Goal: Task Accomplishment & Management: Complete application form

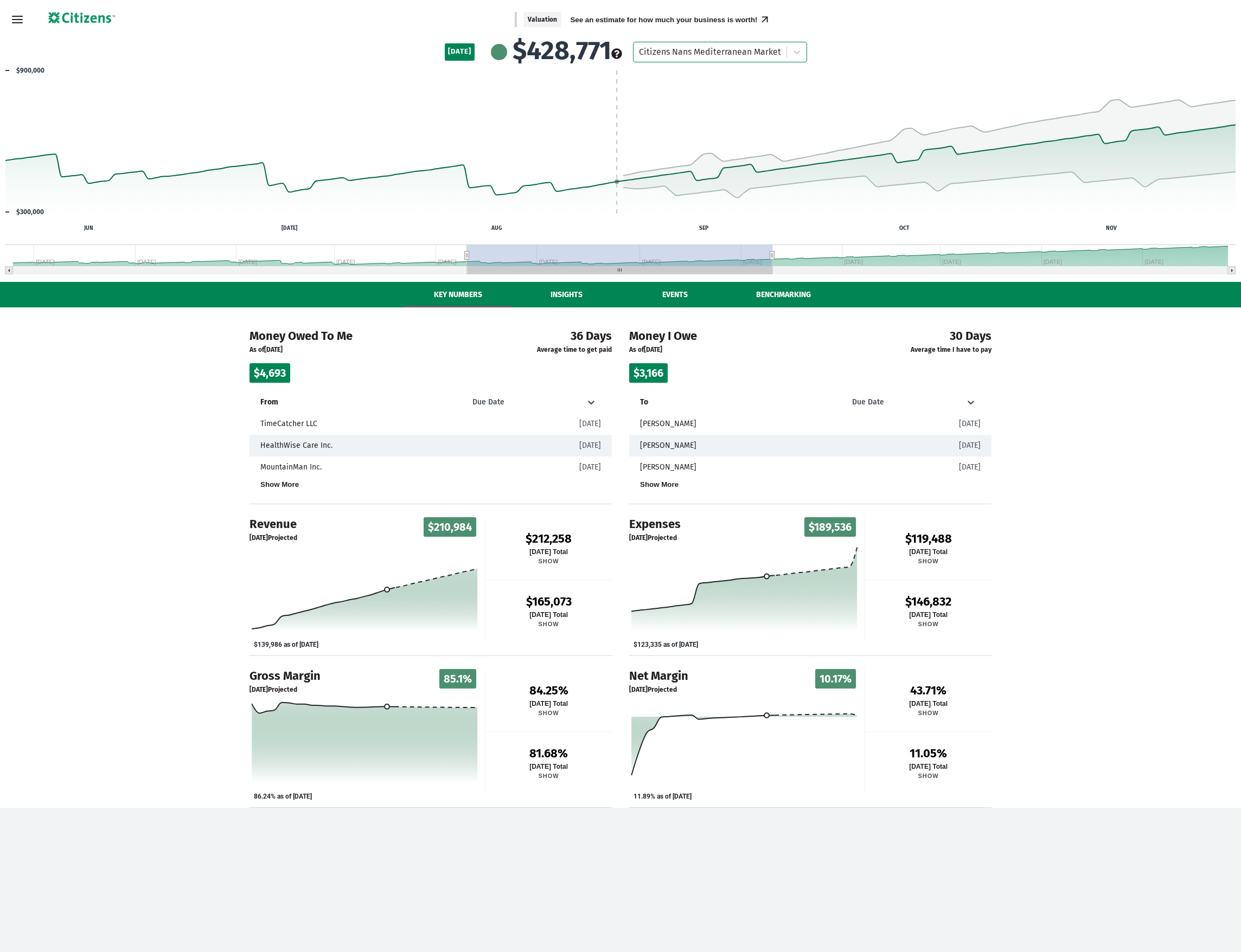
click at [1094, 515] on div "Money Owed To Me As of [DATE] $4,693 36 Days Average time to get paid From Due …" at bounding box center [620, 558] width 1241 height 500
click at [659, 290] on button "Events" at bounding box center [675, 295] width 109 height 26
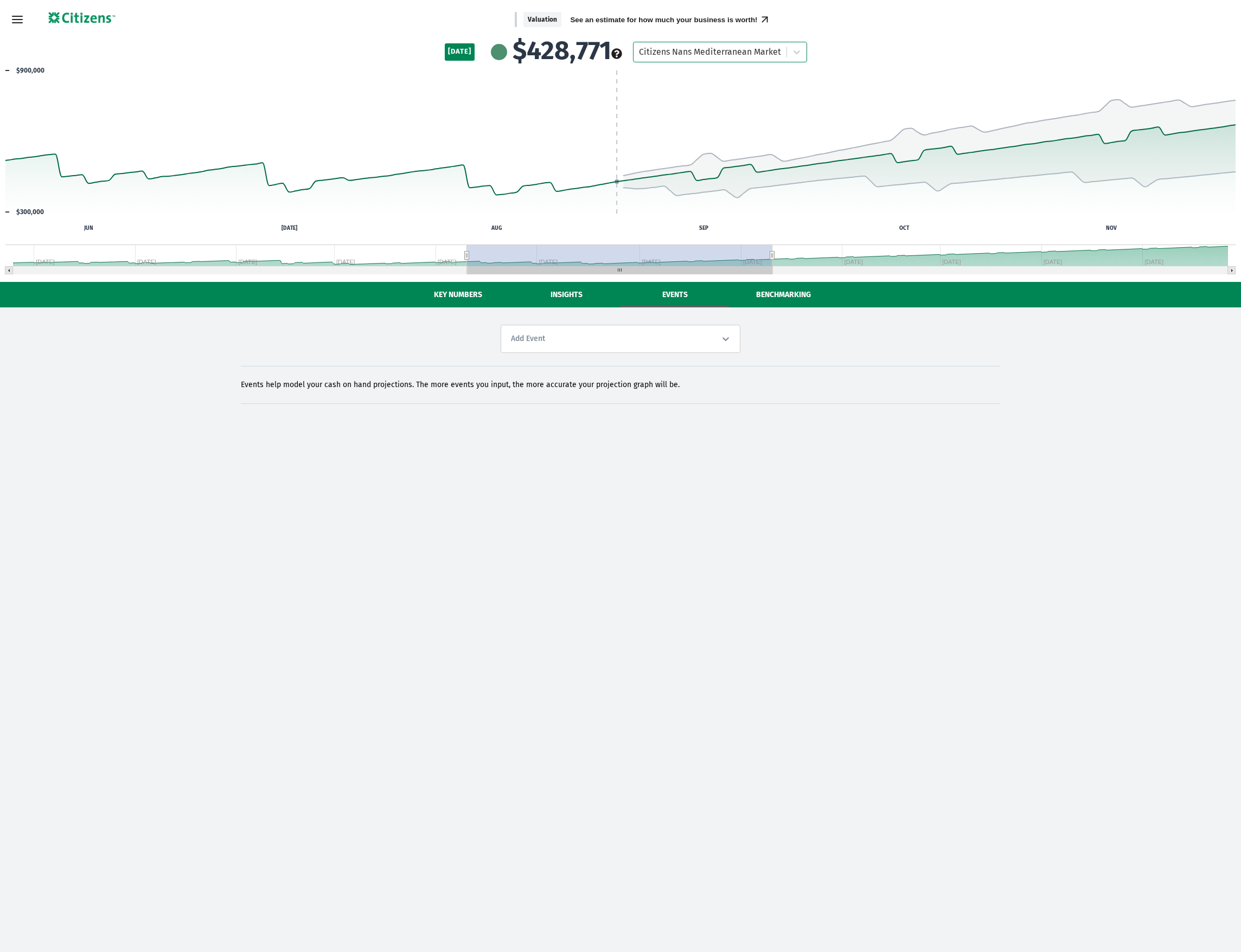
click at [591, 333] on div "Add Event" at bounding box center [620, 339] width 240 height 28
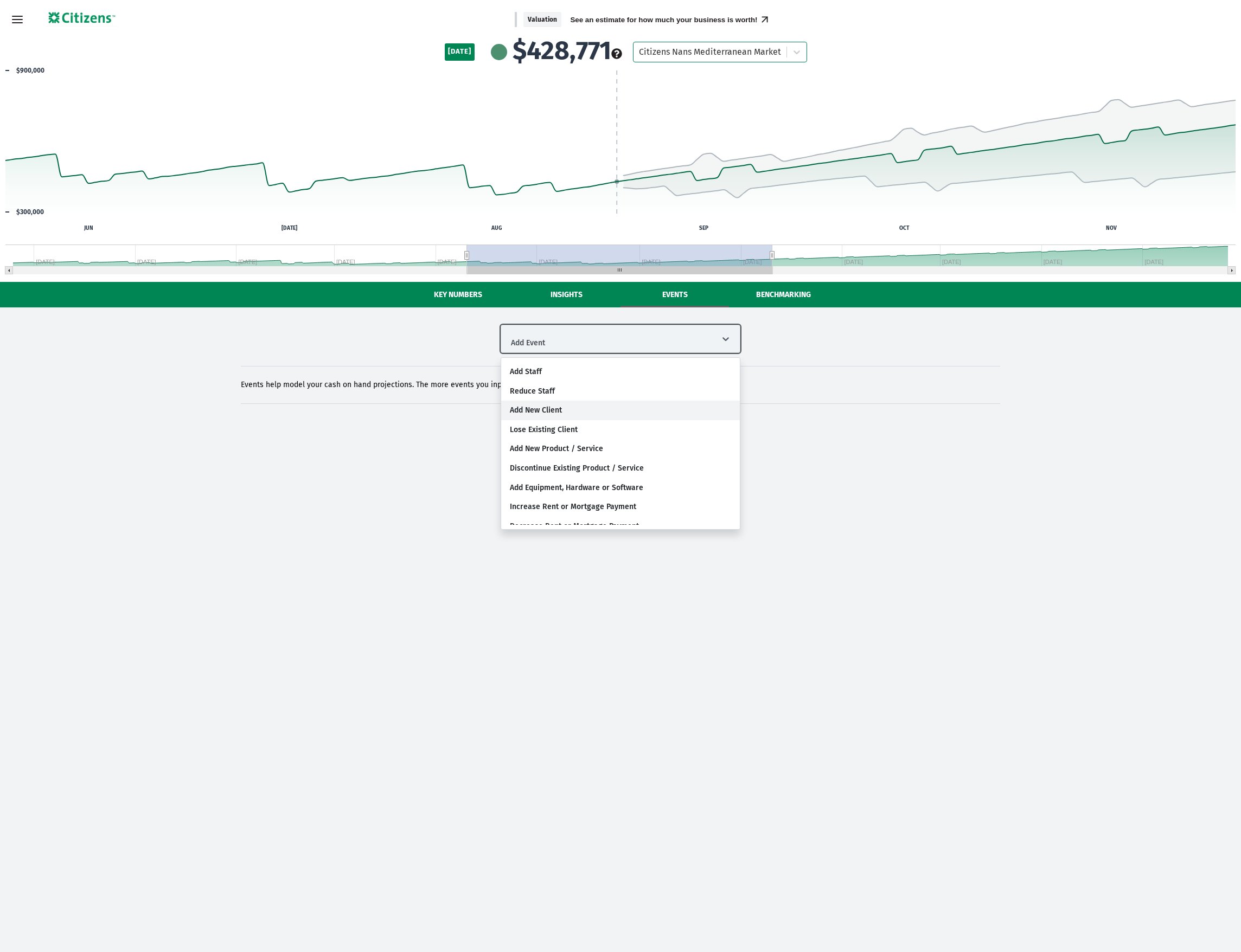
click at [578, 411] on div "Add New Client" at bounding box center [620, 410] width 238 height 19
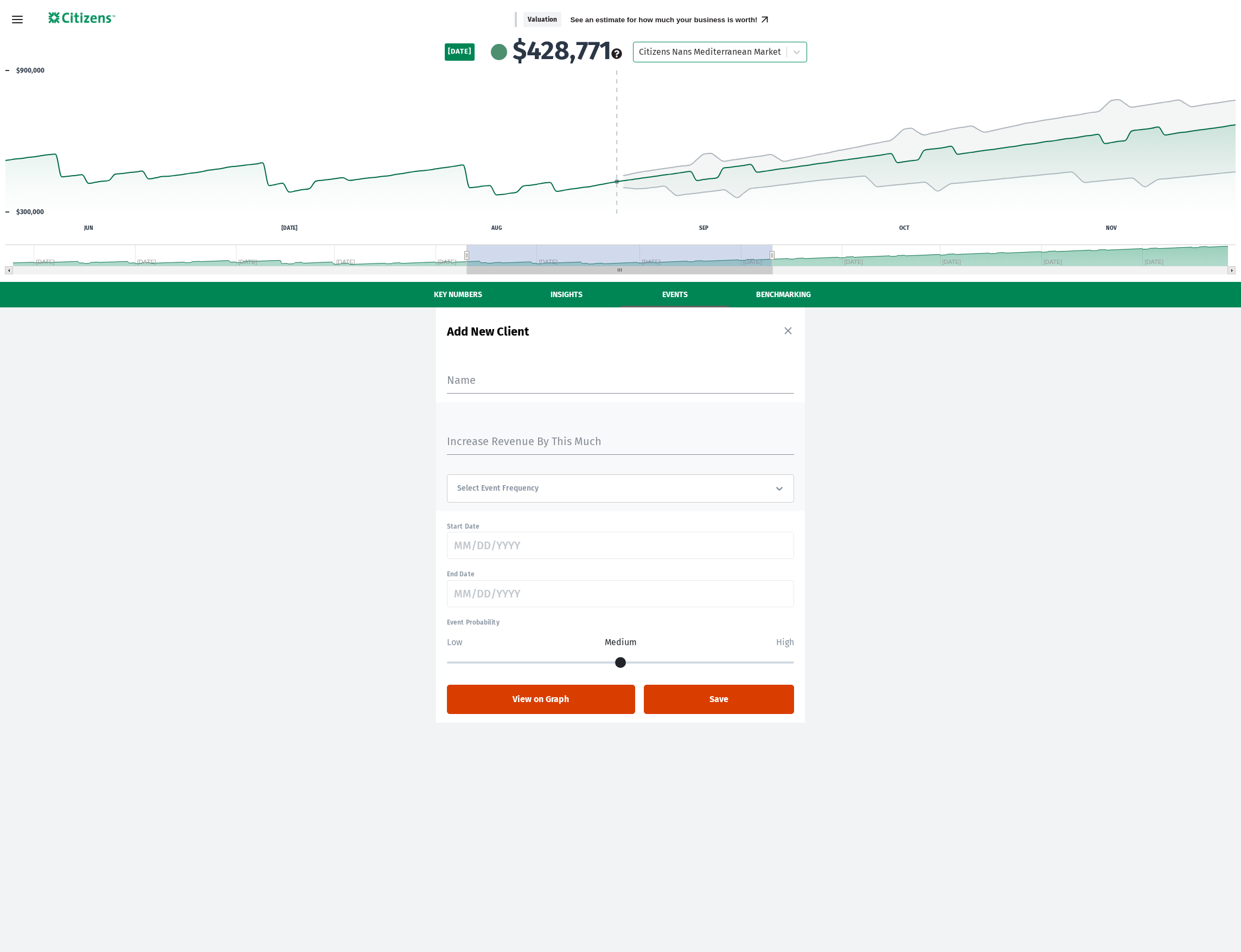
click at [667, 301] on button "Events" at bounding box center [675, 295] width 109 height 26
click at [674, 296] on button "Events" at bounding box center [675, 295] width 109 height 26
click at [689, 297] on button "Events" at bounding box center [675, 295] width 109 height 26
click at [598, 296] on button "Insights" at bounding box center [566, 295] width 109 height 26
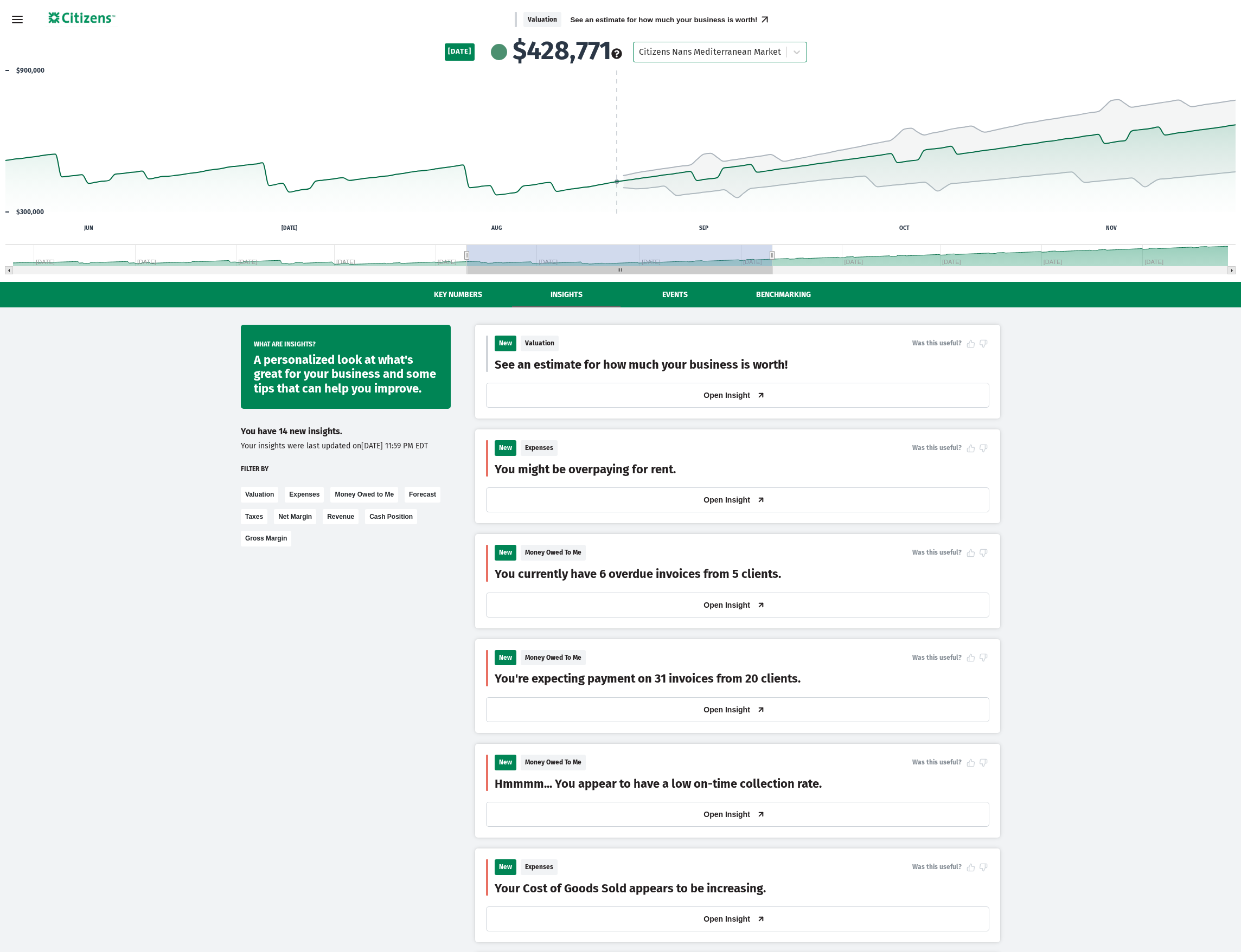
click at [568, 293] on button "Insights" at bounding box center [566, 295] width 109 height 26
click at [669, 300] on button "Events" at bounding box center [669, 295] width 109 height 26
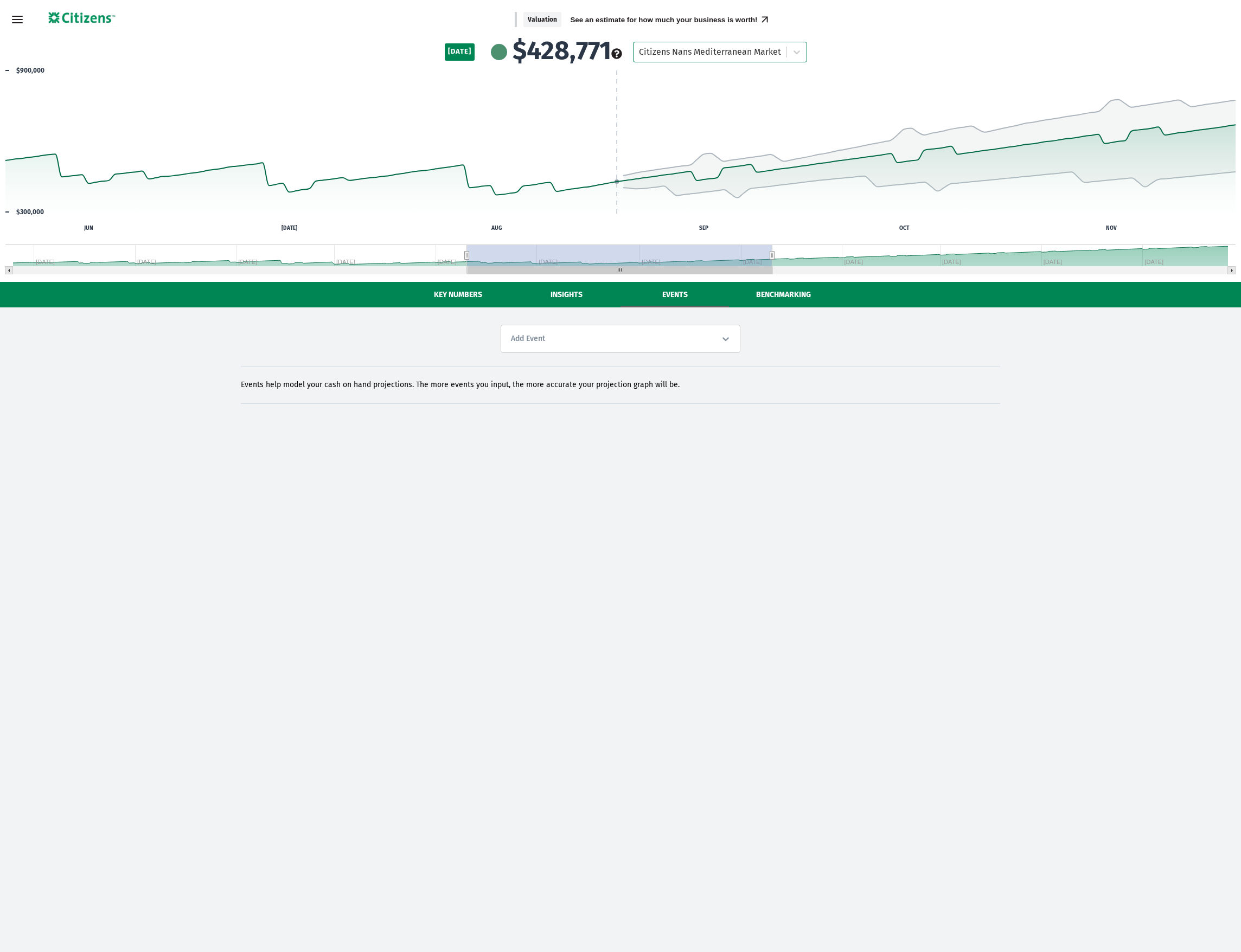
click at [617, 333] on div "Add Event" at bounding box center [620, 339] width 240 height 28
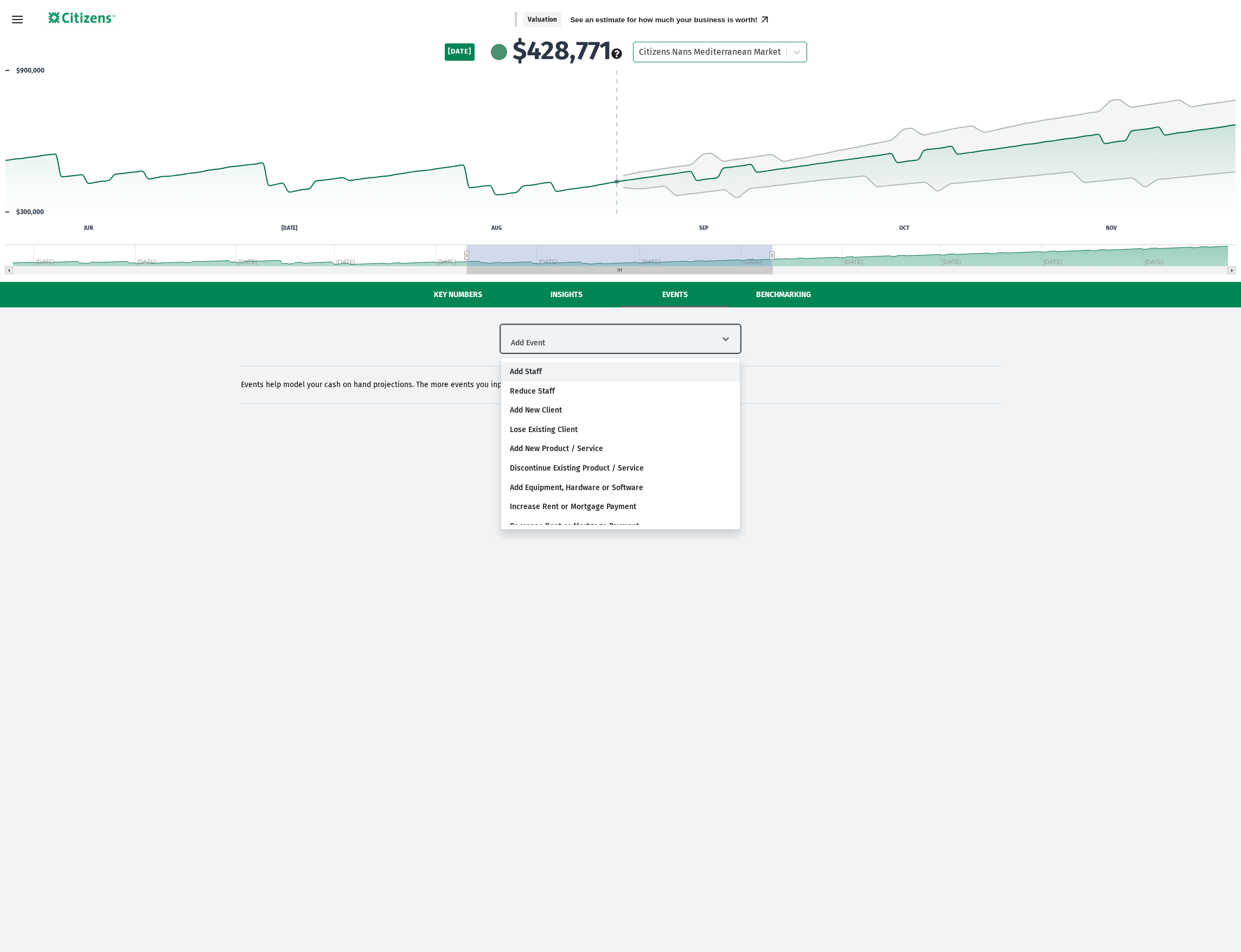
click at [569, 373] on div "Add Staff" at bounding box center [620, 372] width 238 height 19
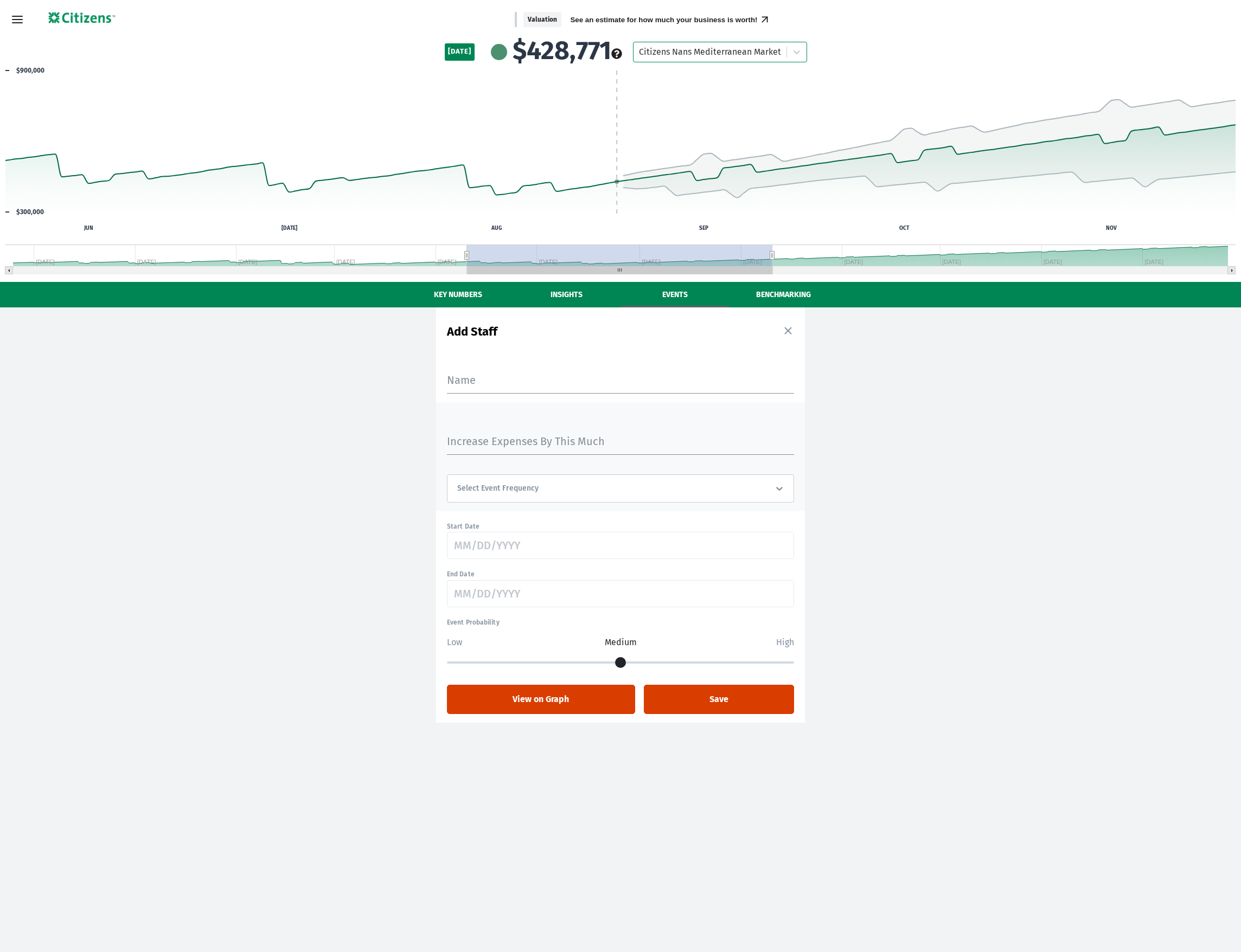
click at [517, 380] on label "Name" at bounding box center [620, 380] width 347 height 9
click at [517, 380] on input "Name" at bounding box center [620, 380] width 347 height 26
type input "t"
type input "Test"
click at [530, 493] on div at bounding box center [612, 488] width 311 height 13
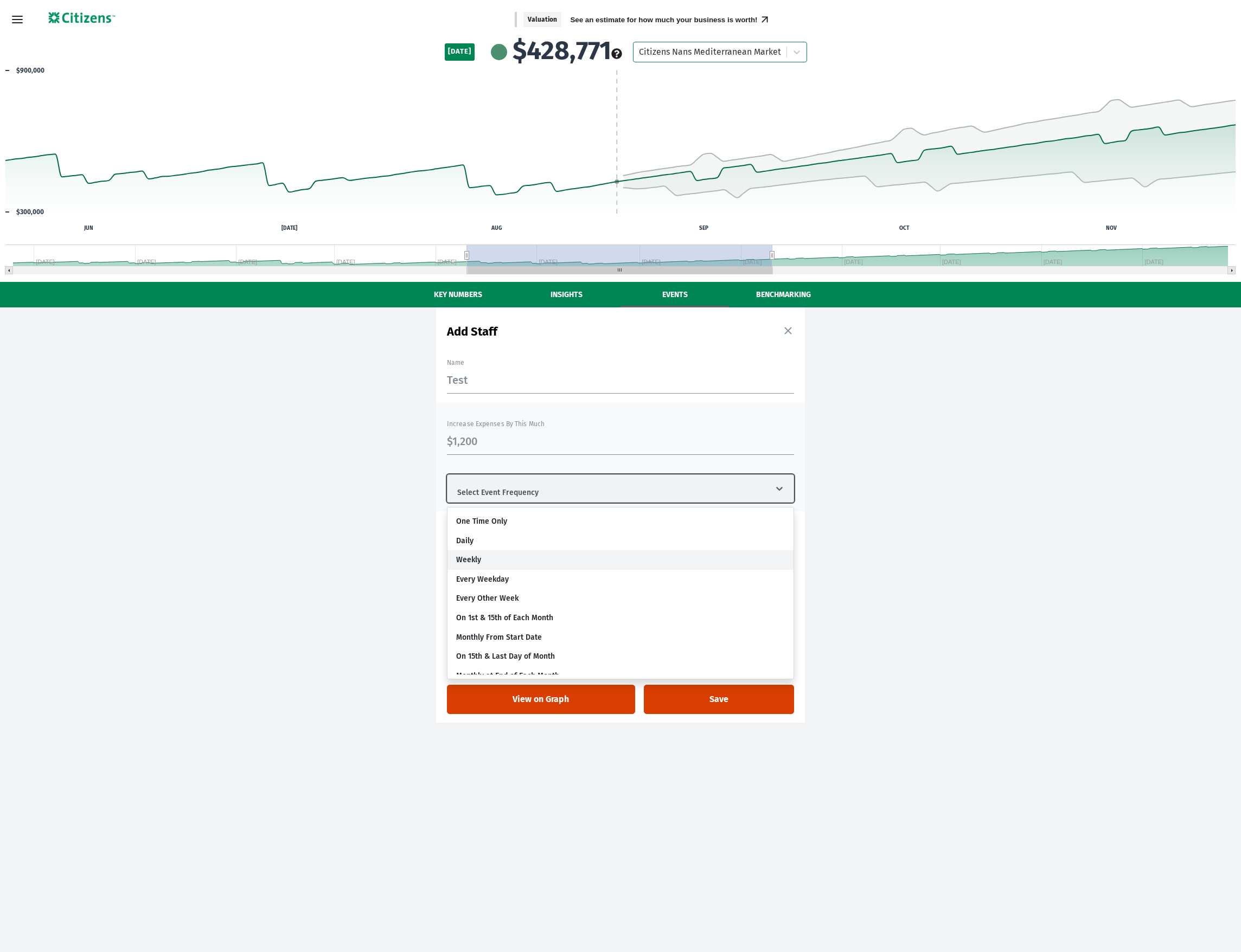
click at [503, 561] on div "Weekly" at bounding box center [620, 560] width 346 height 19
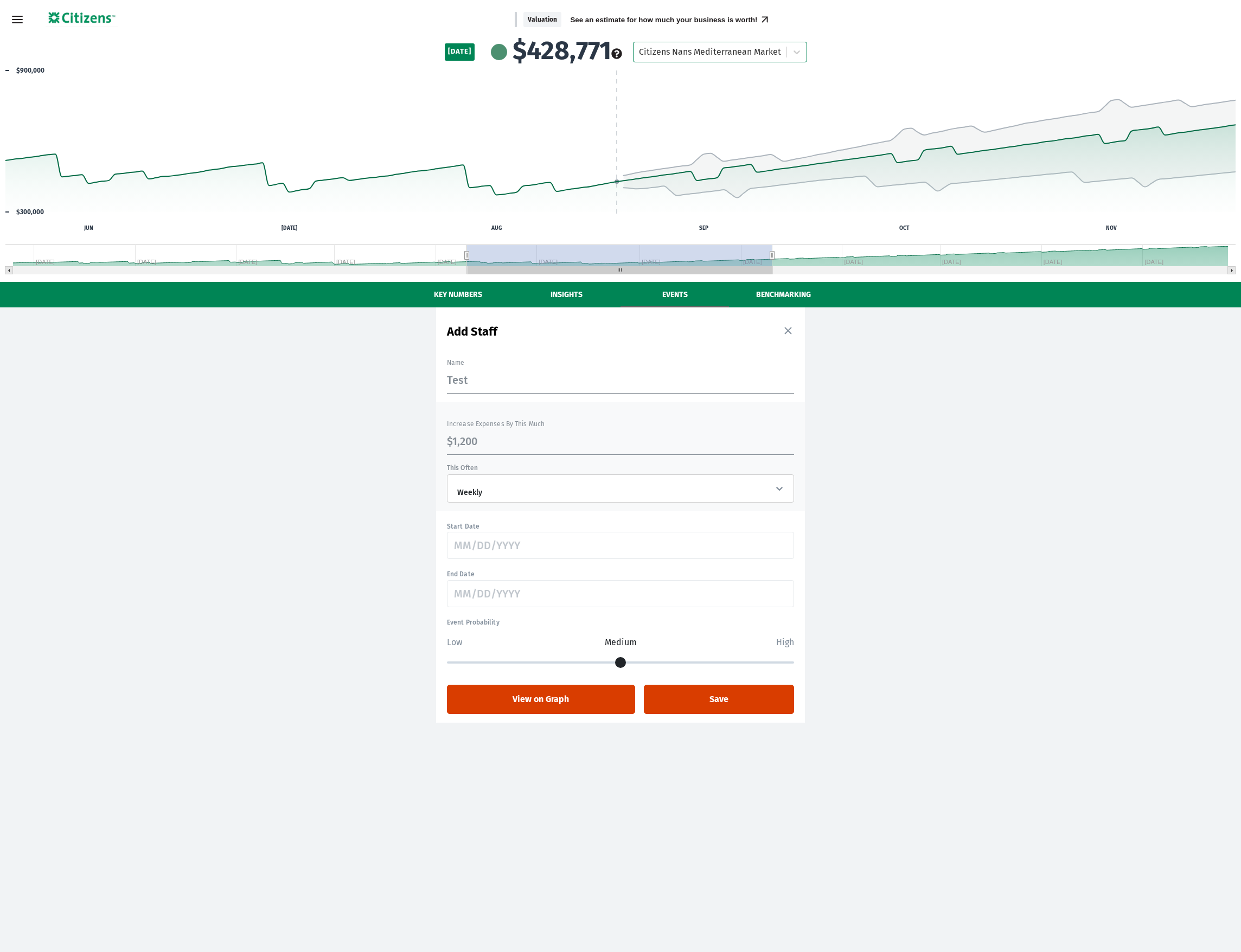
click at [478, 440] on input "$1,200" at bounding box center [620, 441] width 347 height 26
click at [459, 439] on input "$1,200" at bounding box center [620, 441] width 347 height 26
type input "$1"
type input "$850"
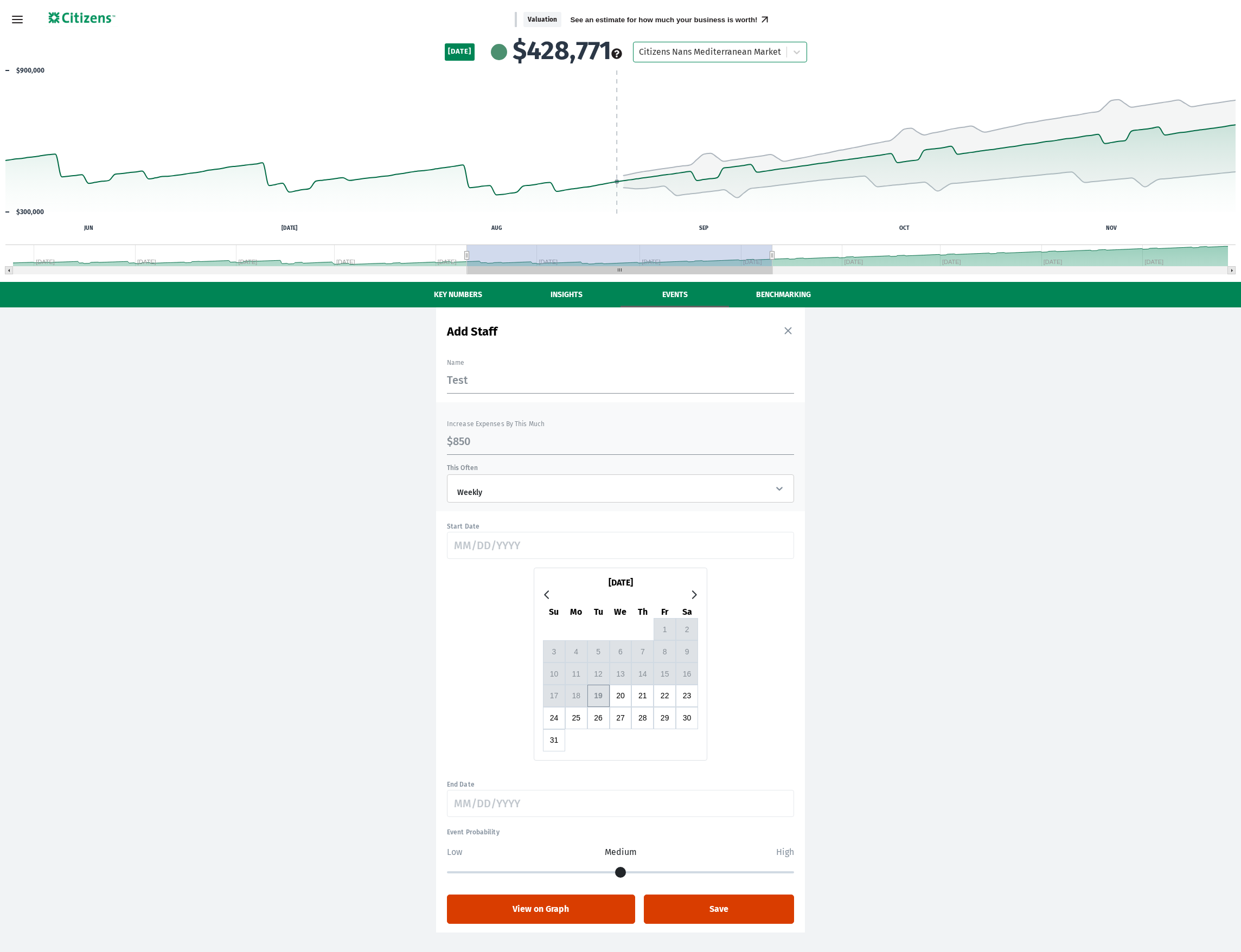
click at [521, 547] on input "text" at bounding box center [620, 545] width 347 height 27
click at [664, 696] on button "22" at bounding box center [665, 696] width 22 height 22
type input "[DATE]"
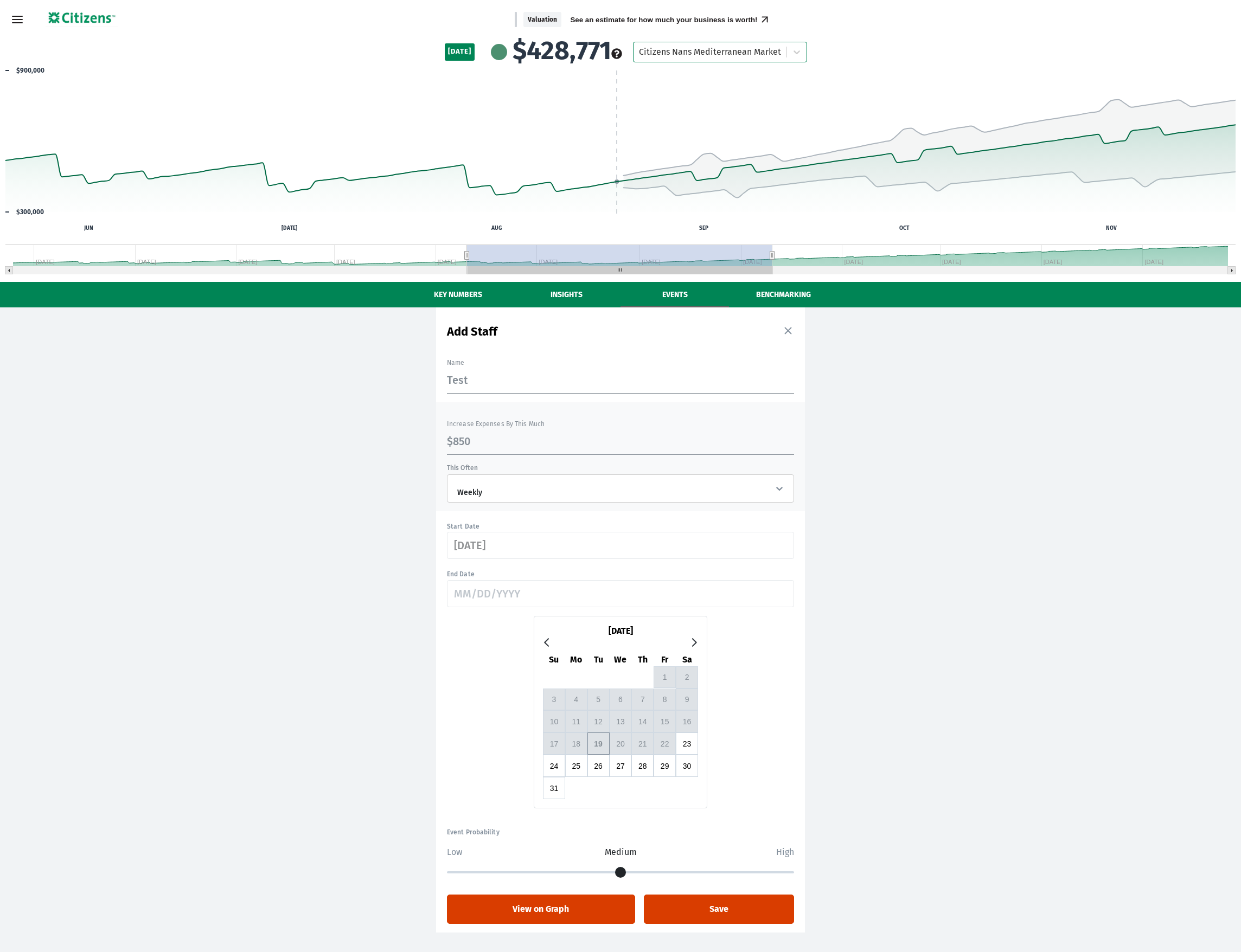
click at [524, 591] on input "text" at bounding box center [620, 594] width 347 height 27
click at [638, 632] on div "[DATE]" at bounding box center [620, 631] width 155 height 12
click at [697, 646] on icon "Go to next month" at bounding box center [694, 642] width 9 height 9
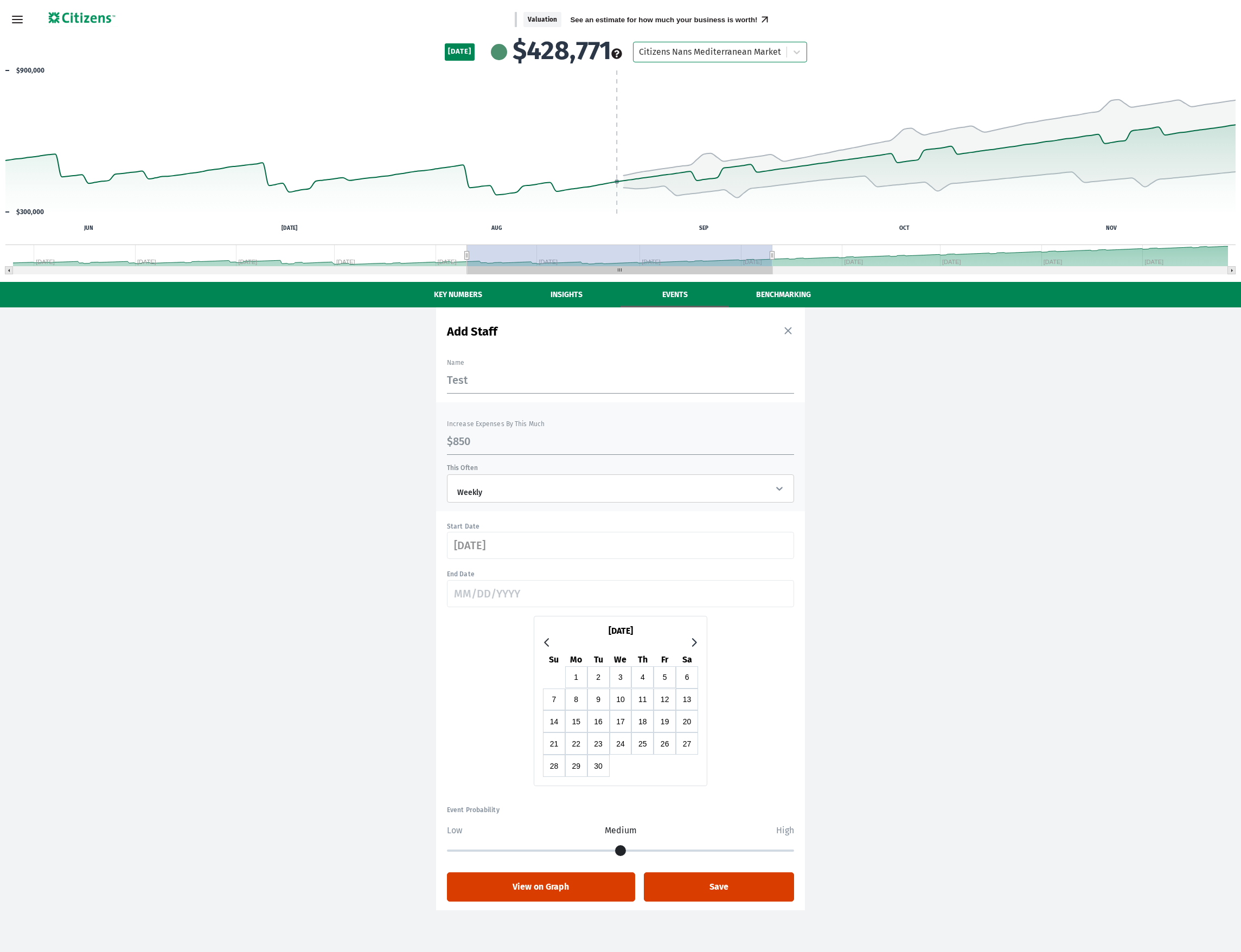
click at [695, 646] on icon "Go to next month" at bounding box center [695, 642] width 5 height 9
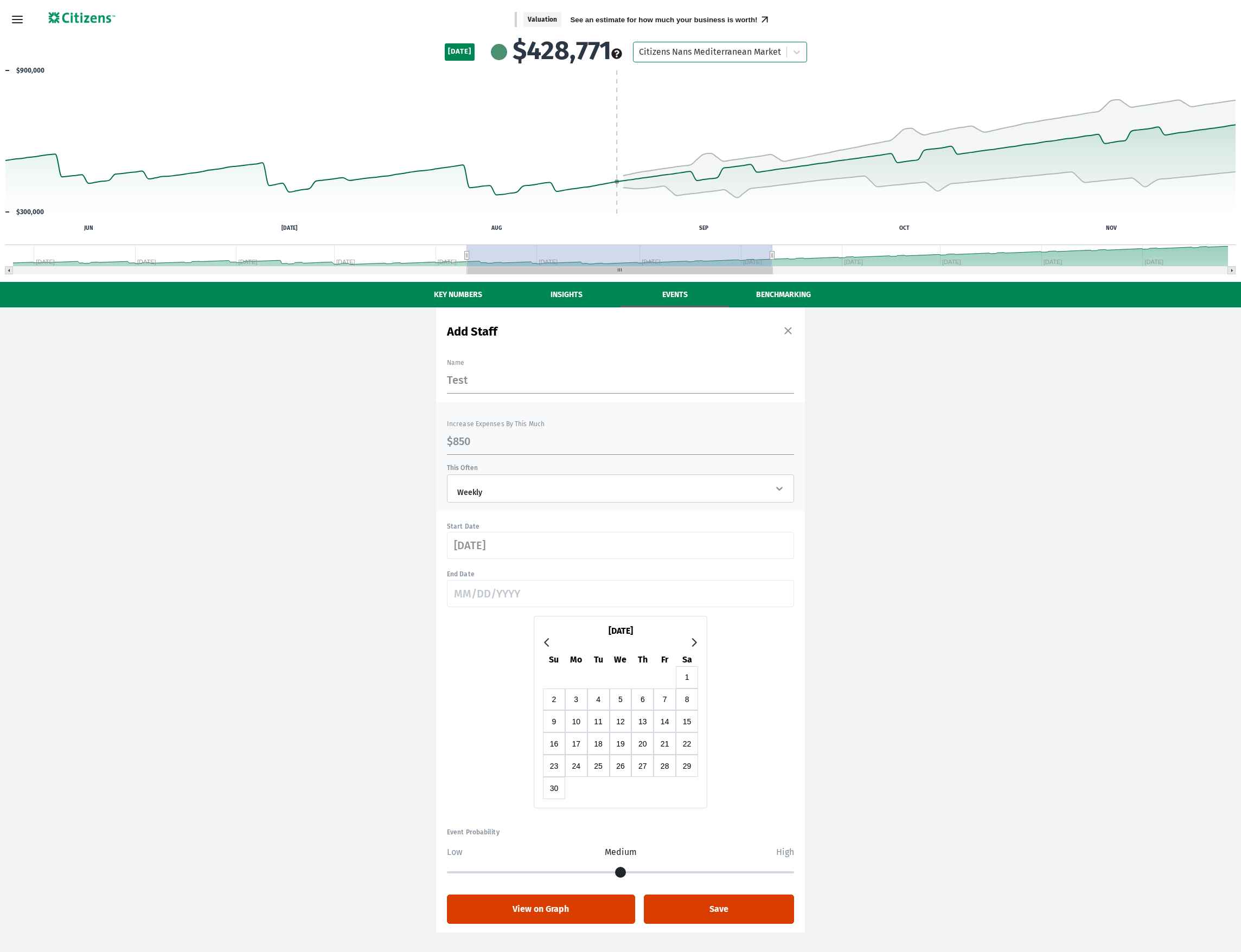
click at [695, 646] on icon "Go to next month" at bounding box center [695, 642] width 5 height 9
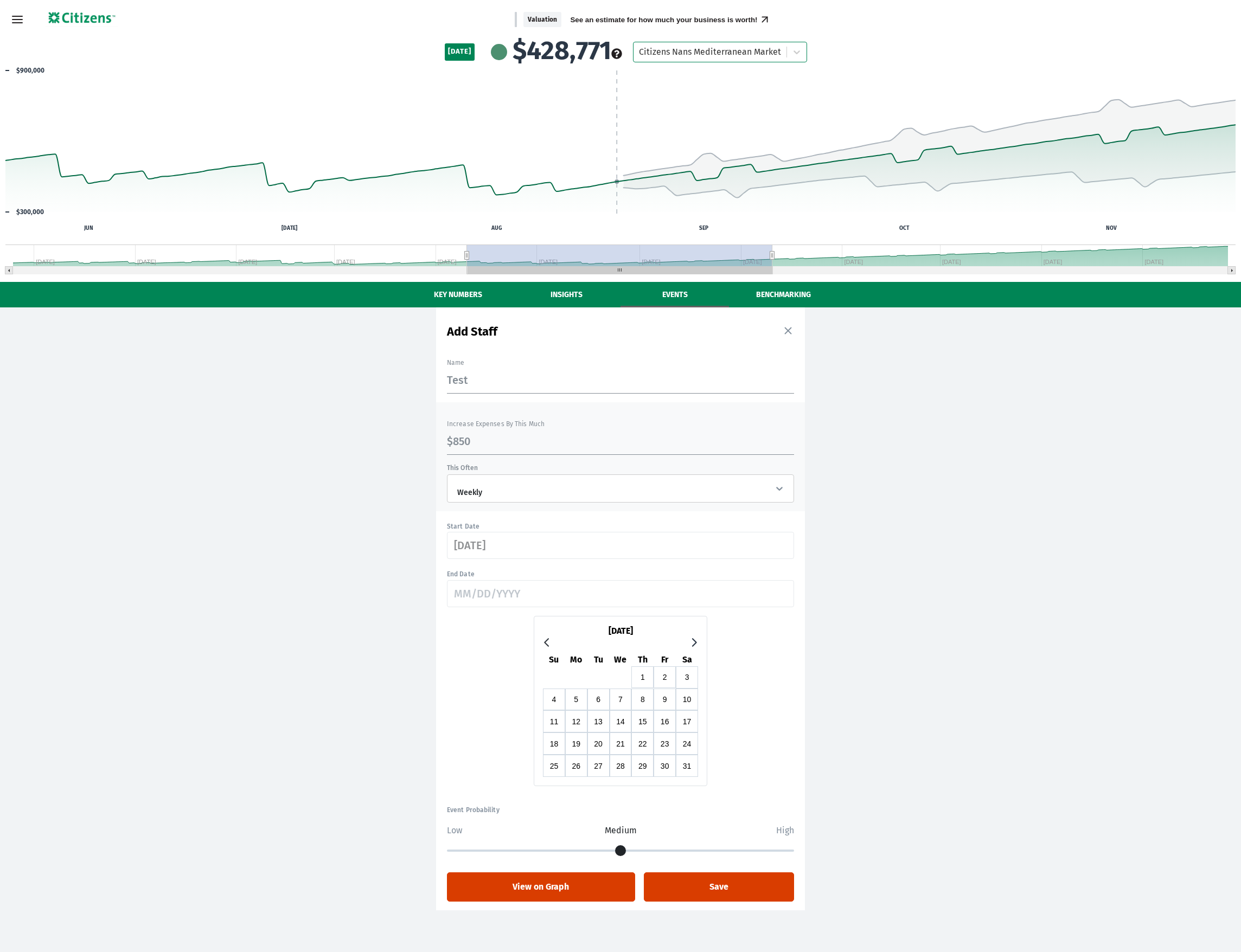
click at [695, 646] on icon "Go to next month" at bounding box center [695, 642] width 5 height 9
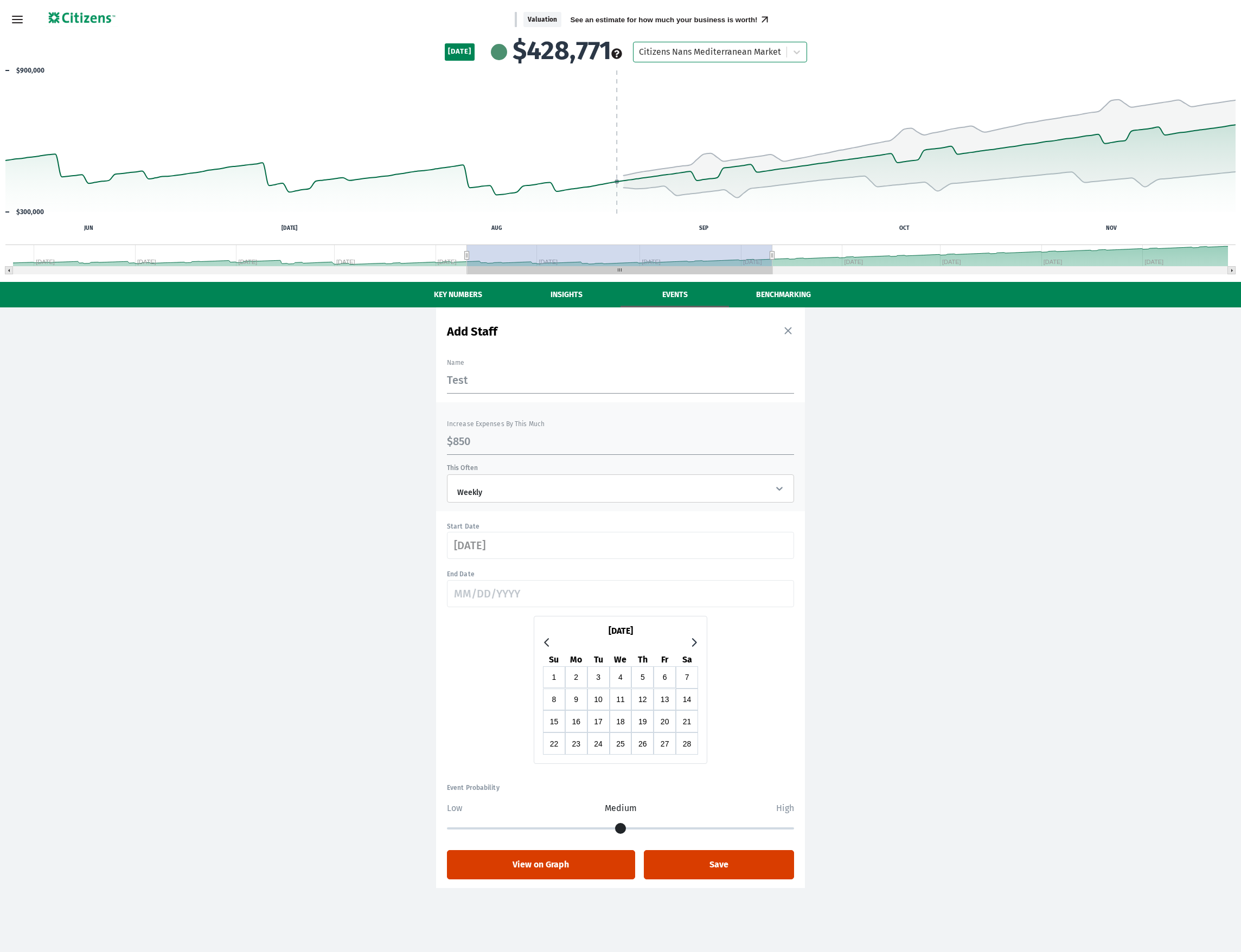
click at [695, 646] on icon "Go to next month" at bounding box center [695, 642] width 5 height 9
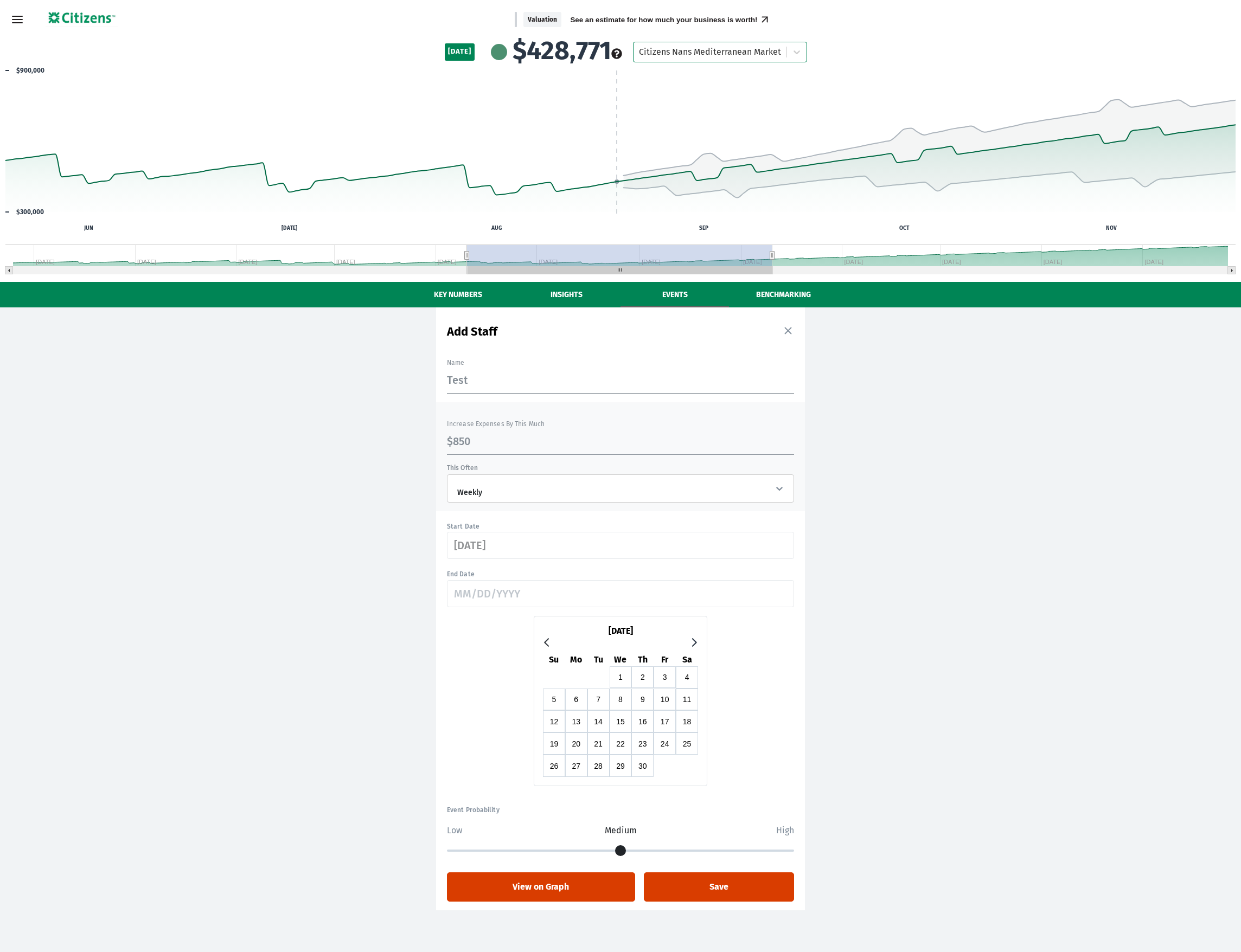
click at [695, 646] on icon "Go to next month" at bounding box center [695, 642] width 5 height 9
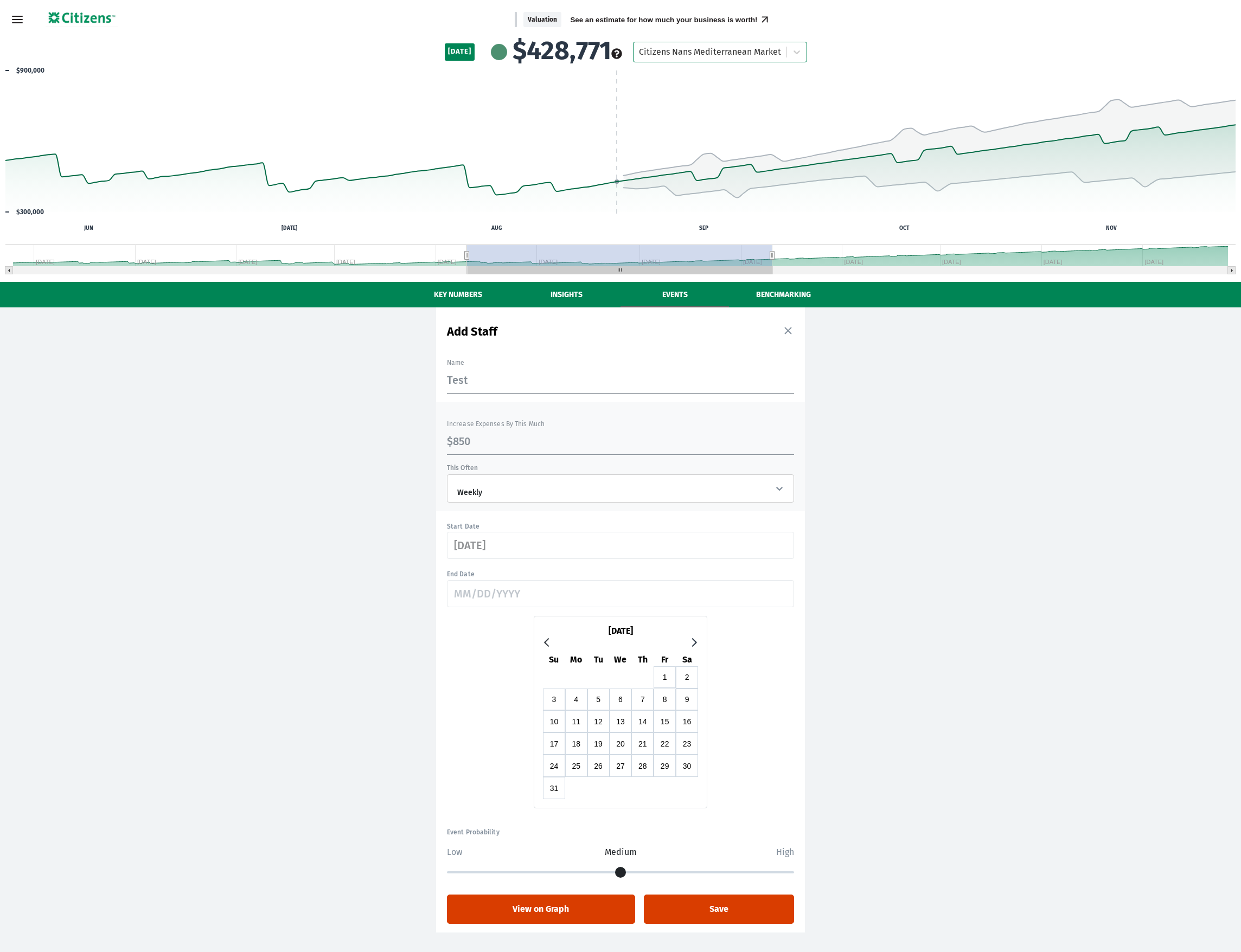
click at [695, 646] on icon "Go to next month" at bounding box center [695, 642] width 5 height 9
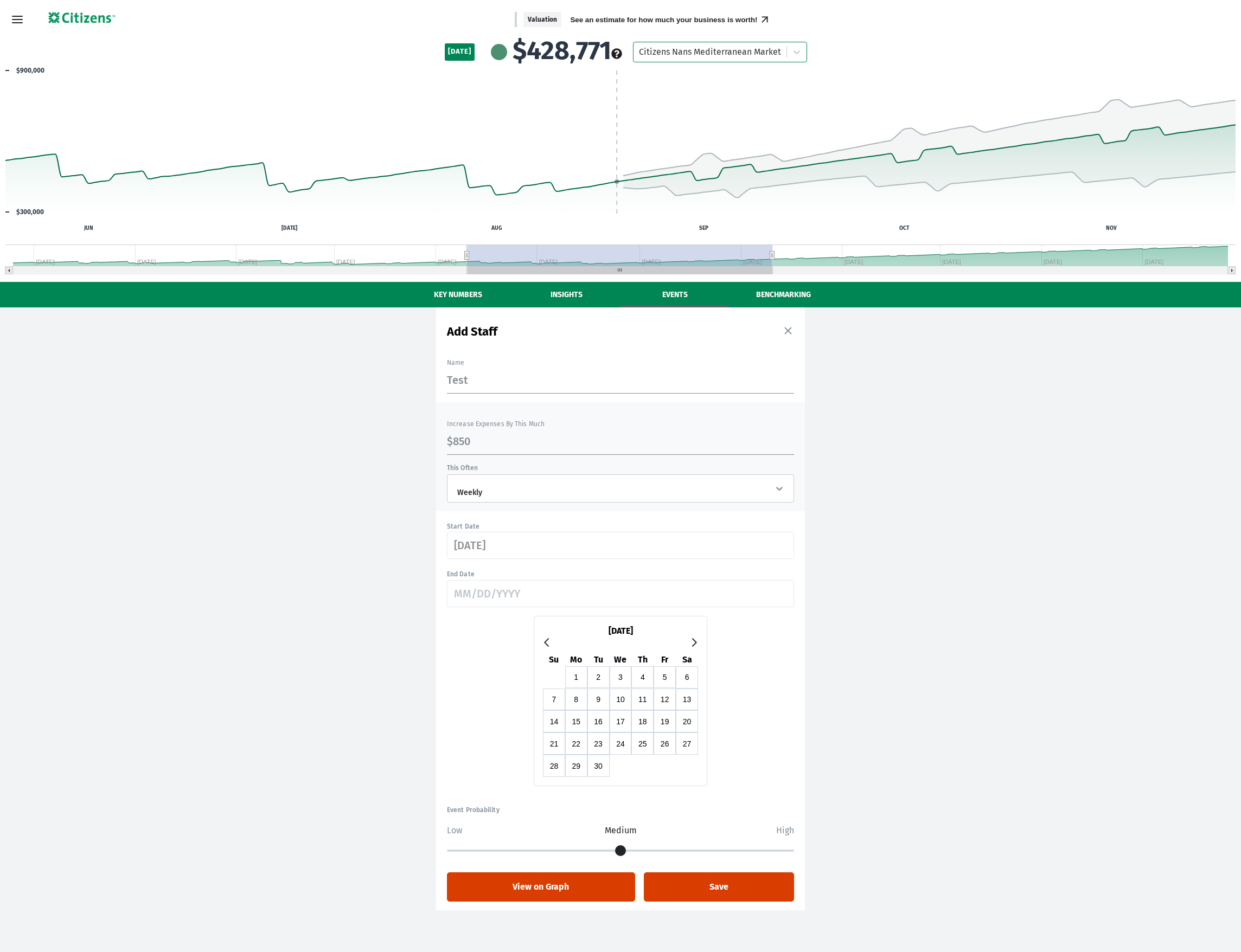
click at [695, 646] on icon "Go to next month" at bounding box center [695, 642] width 5 height 9
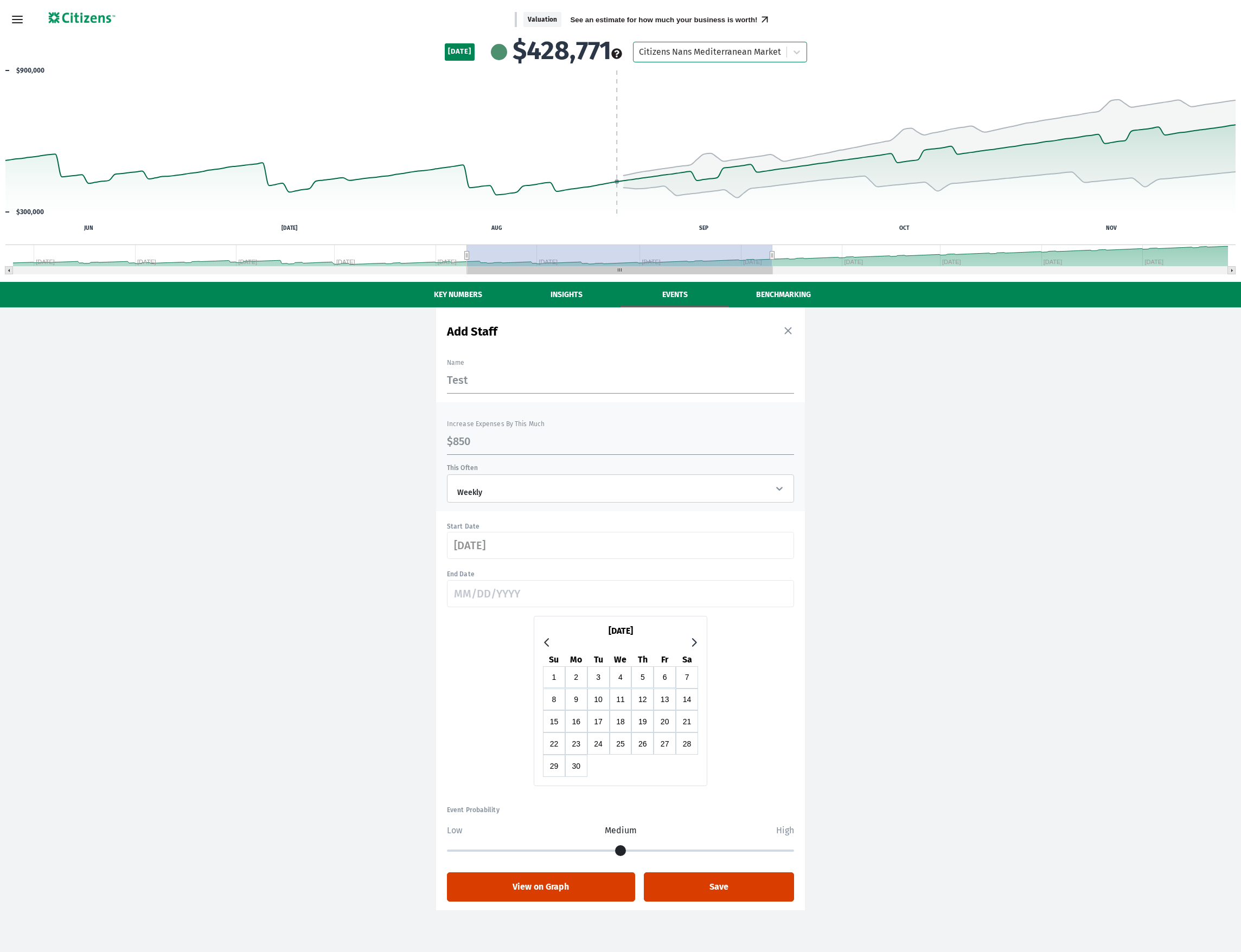
click at [695, 646] on icon "Go to next month" at bounding box center [695, 642] width 5 height 9
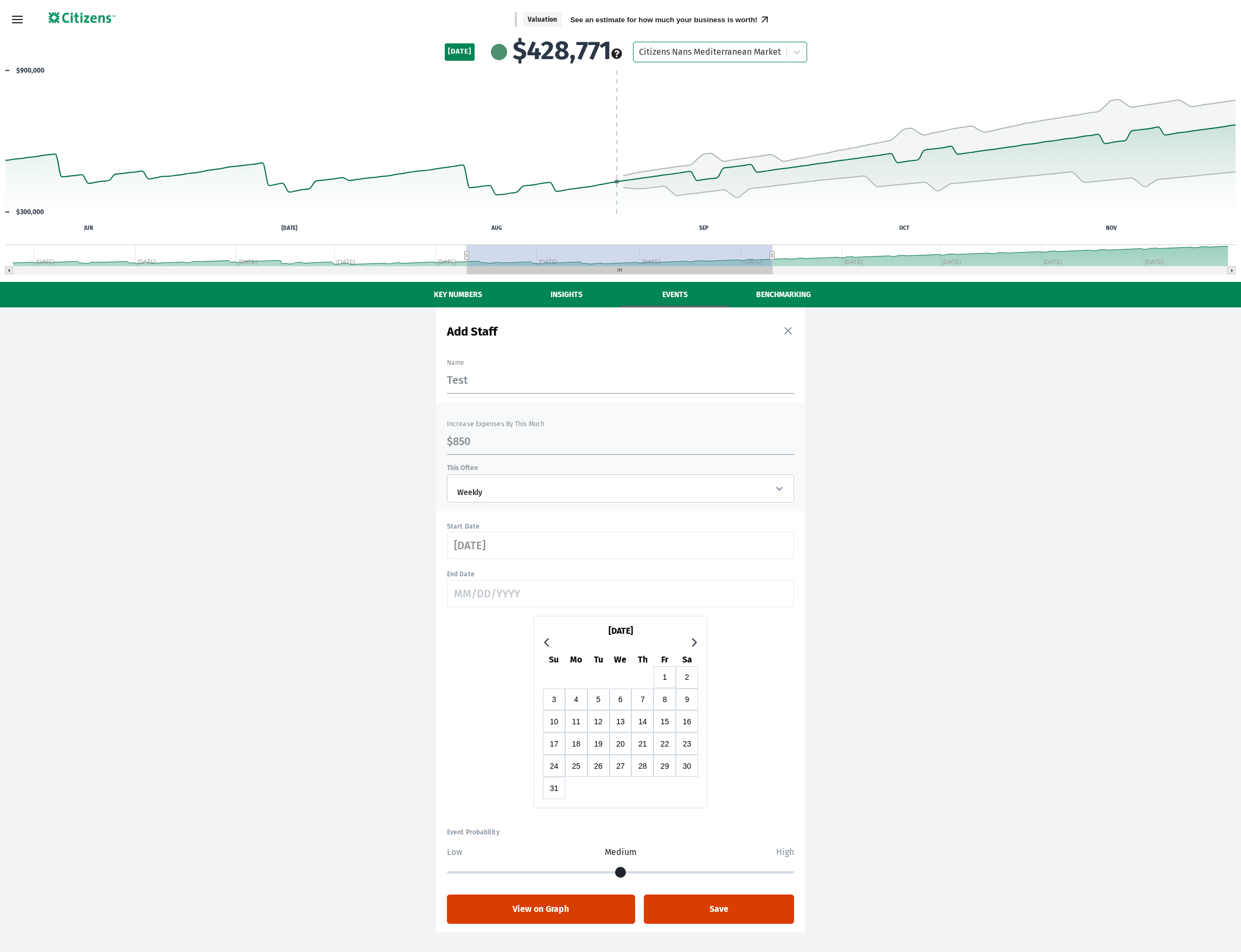
click at [695, 646] on icon "Go to next month" at bounding box center [695, 642] width 5 height 9
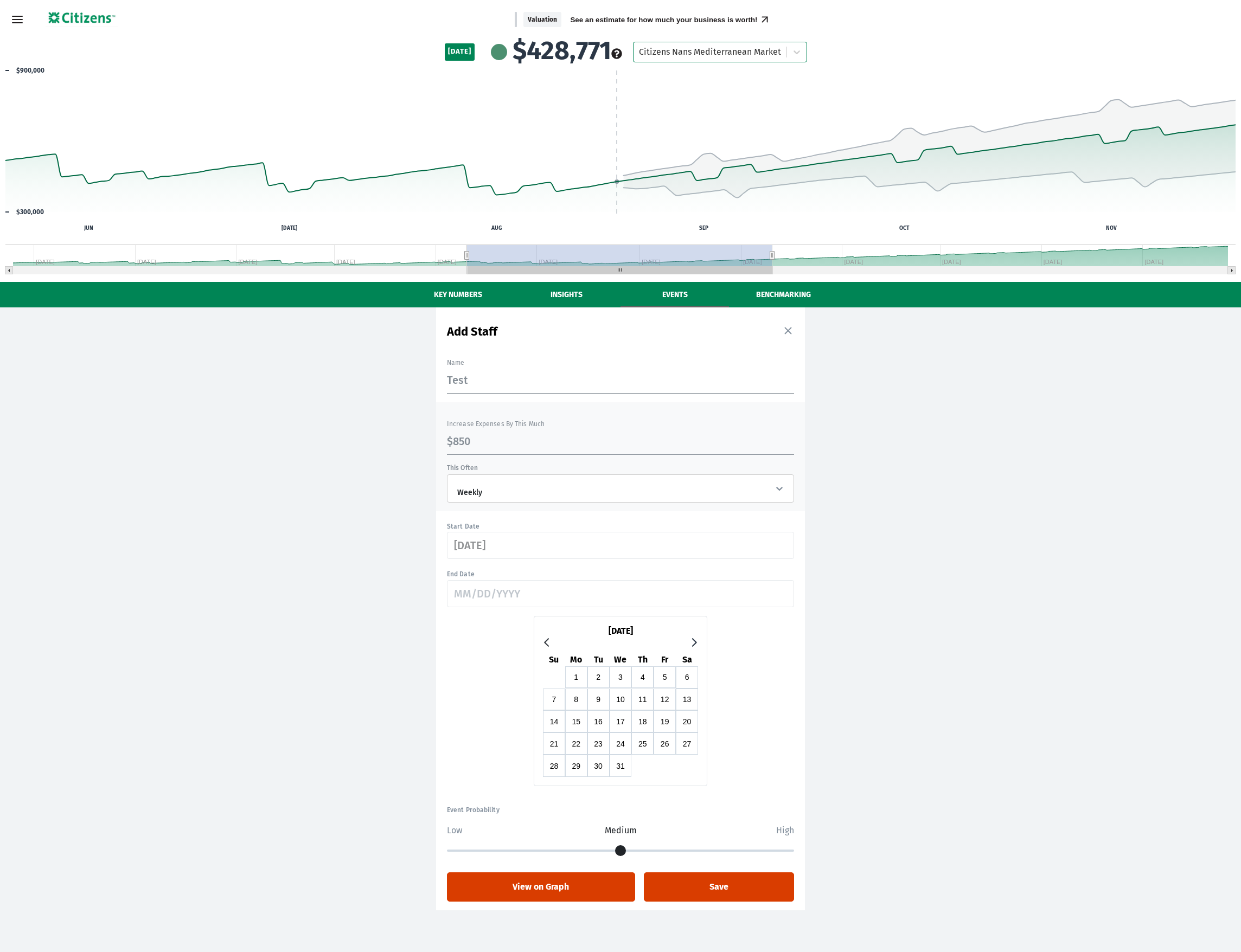
click at [694, 647] on icon "Go to next month" at bounding box center [695, 642] width 5 height 9
click at [693, 647] on icon "Go to next month" at bounding box center [695, 642] width 5 height 9
click at [693, 647] on icon "Go to next month" at bounding box center [695, 642] width 5 height 9
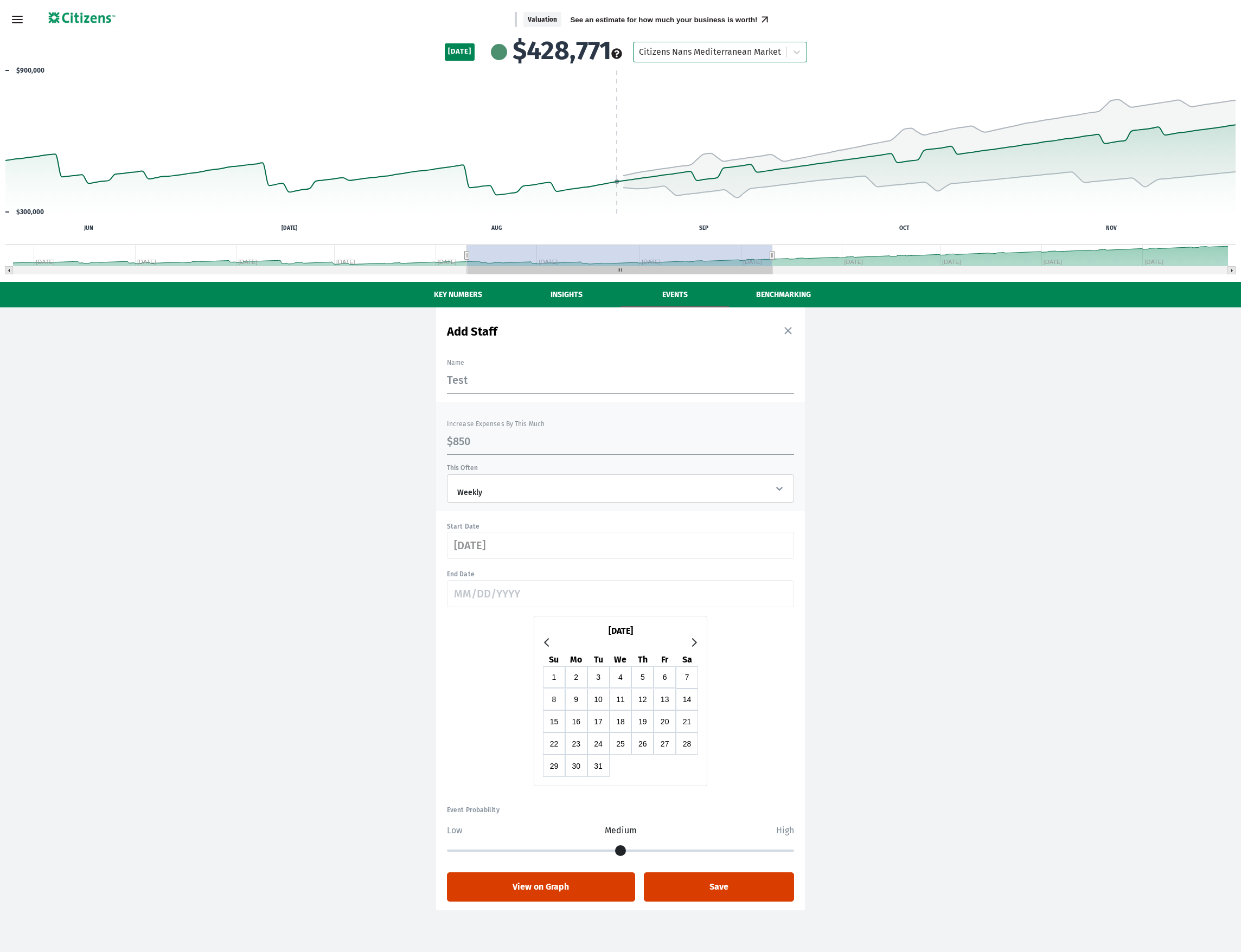
click at [601, 763] on button "31" at bounding box center [598, 766] width 22 height 22
type input "[DATE]"
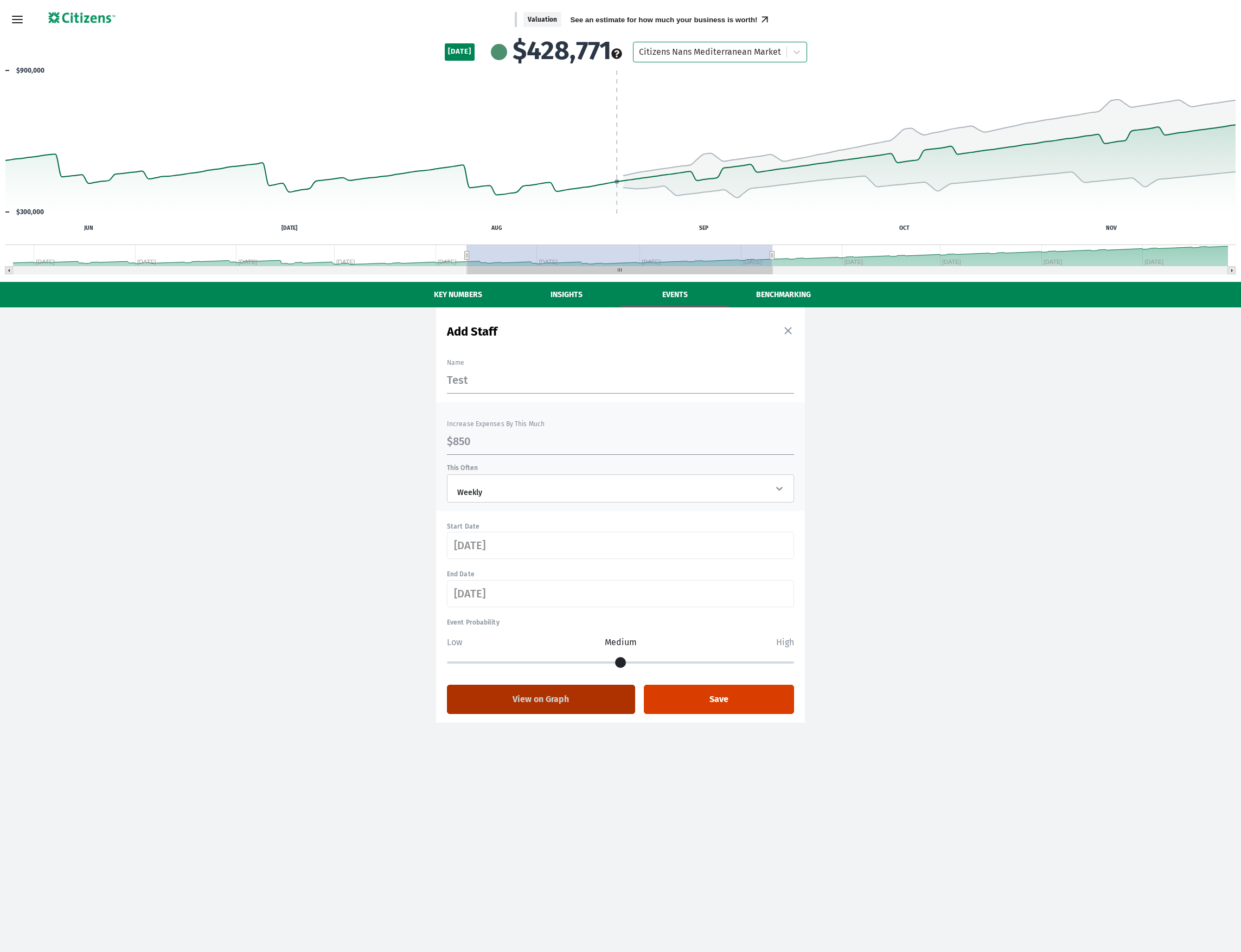
click at [564, 705] on button "View on Graph" at bounding box center [540, 700] width 188 height 30
click at [560, 701] on button "View on Graph" at bounding box center [540, 700] width 188 height 30
click at [488, 439] on input "$850" at bounding box center [620, 441] width 347 height 26
type input "$1,200"
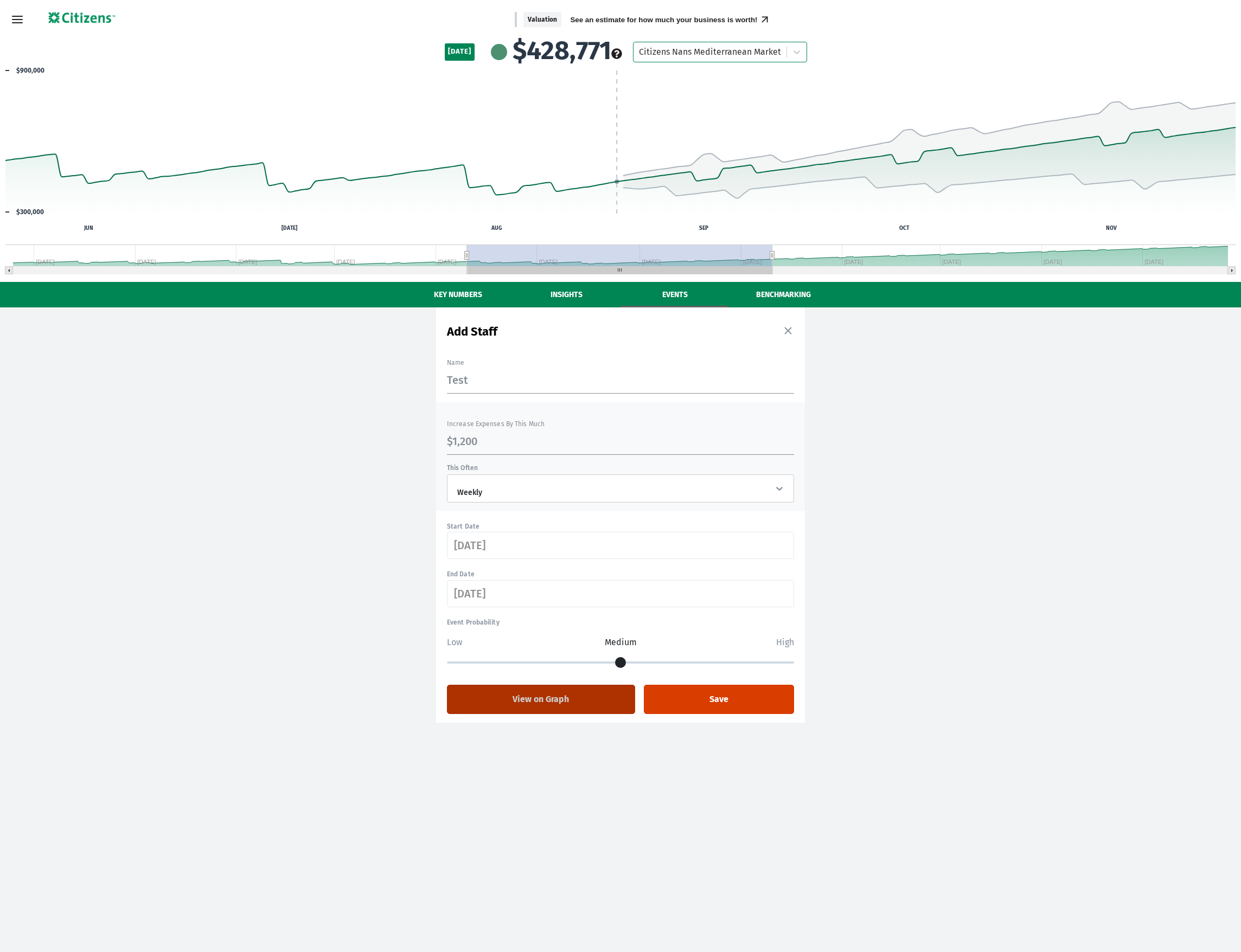
click at [578, 706] on button "View on Graph" at bounding box center [540, 700] width 188 height 30
click at [575, 706] on button "View on Graph" at bounding box center [540, 700] width 188 height 30
click at [576, 706] on button "View on Graph" at bounding box center [540, 700] width 188 height 30
click at [575, 705] on button "View on Graph" at bounding box center [540, 700] width 188 height 30
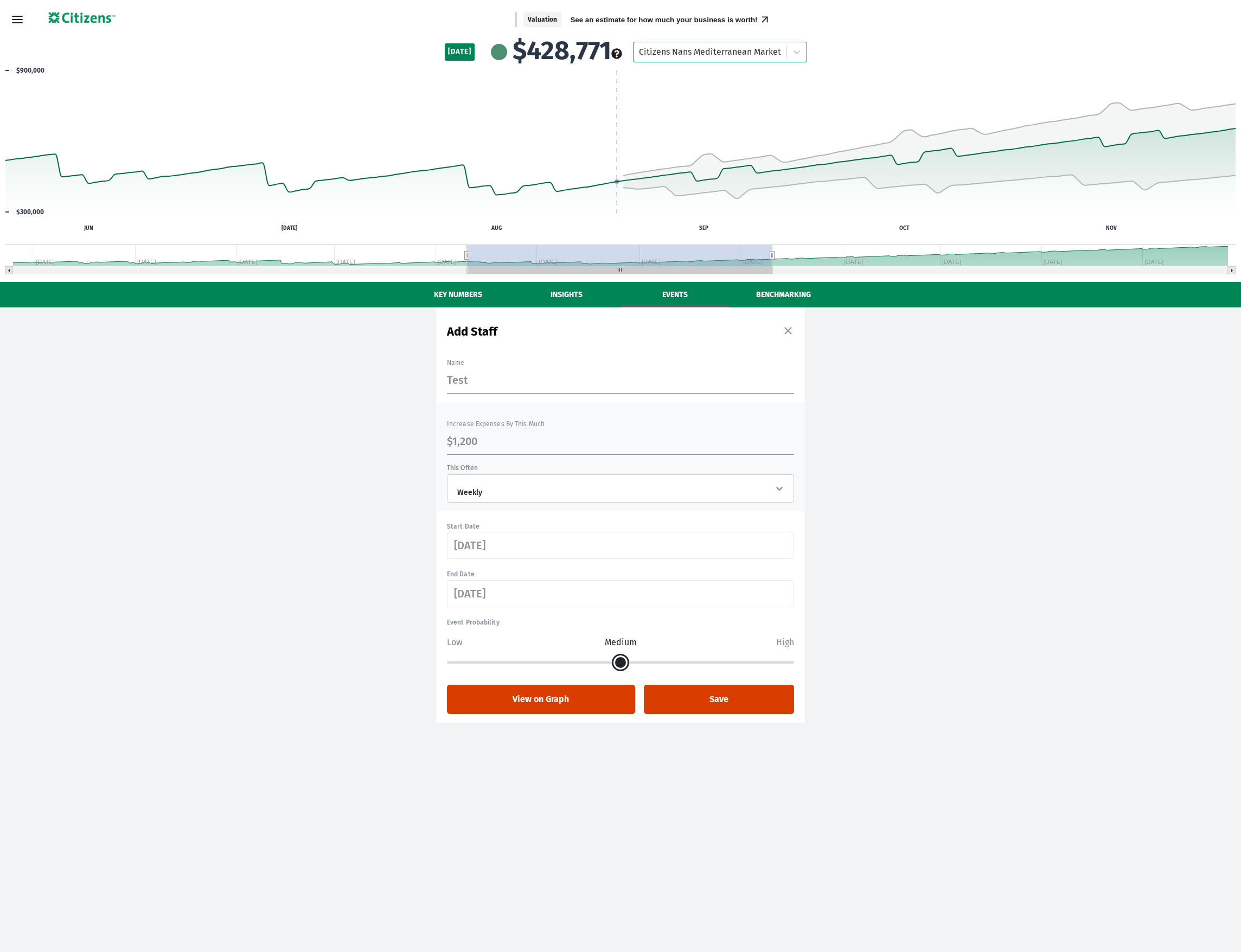
drag, startPoint x: 638, startPoint y: 662, endPoint x: 776, endPoint y: 662, distance: 138.0
click at [776, 662] on input "range" at bounding box center [620, 662] width 347 height 2
click at [785, 664] on input "range" at bounding box center [620, 662] width 347 height 2
click at [787, 662] on input "range" at bounding box center [620, 662] width 347 height 2
click at [782, 664] on input "range" at bounding box center [620, 662] width 347 height 2
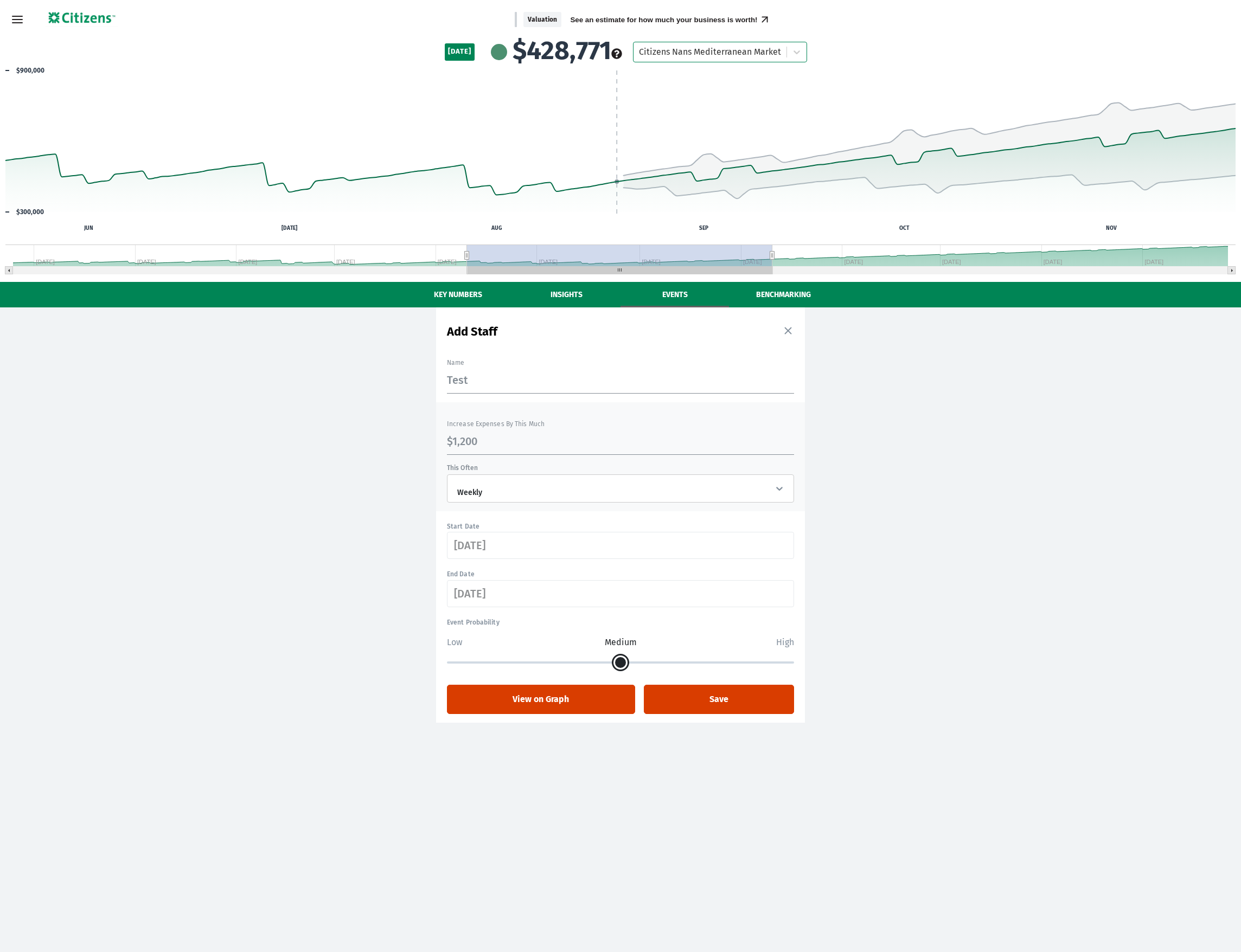
click at [785, 662] on input "range" at bounding box center [620, 662] width 347 height 2
click at [782, 664] on input "range" at bounding box center [620, 662] width 347 height 2
drag, startPoint x: 621, startPoint y: 660, endPoint x: 798, endPoint y: 664, distance: 177.0
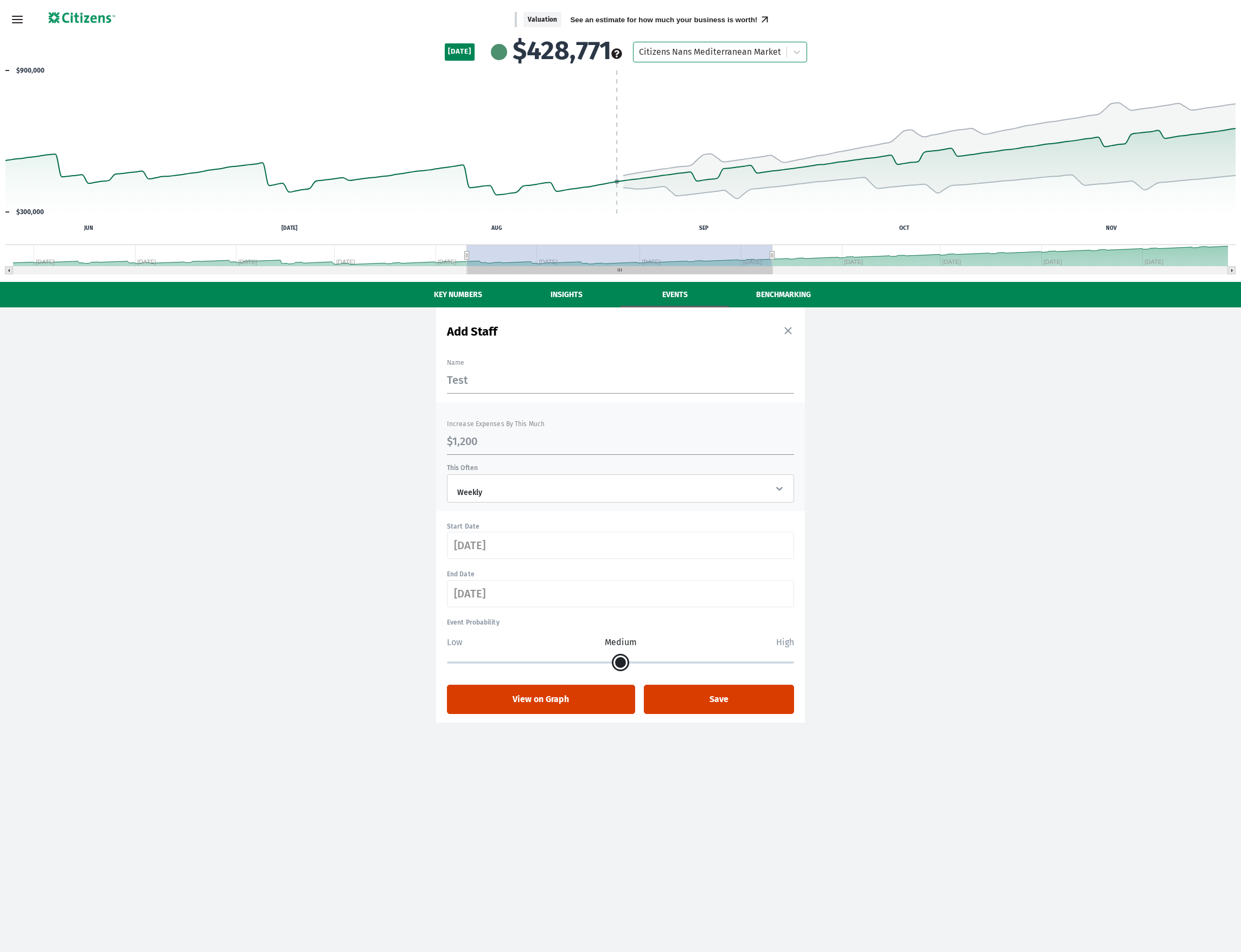
click at [794, 664] on input "range" at bounding box center [620, 662] width 347 height 2
drag, startPoint x: 791, startPoint y: 664, endPoint x: 614, endPoint y: 656, distance: 177.2
click at [614, 656] on div "Start Date [DATE] End Date [DATE] Event Probability Low Medium High View on Gra…" at bounding box center [621, 617] width 369 height 194
click at [457, 651] on div "Event Probability Low Medium High" at bounding box center [620, 642] width 347 height 51
click at [457, 653] on div "Event Probability Low Medium High" at bounding box center [620, 642] width 347 height 51
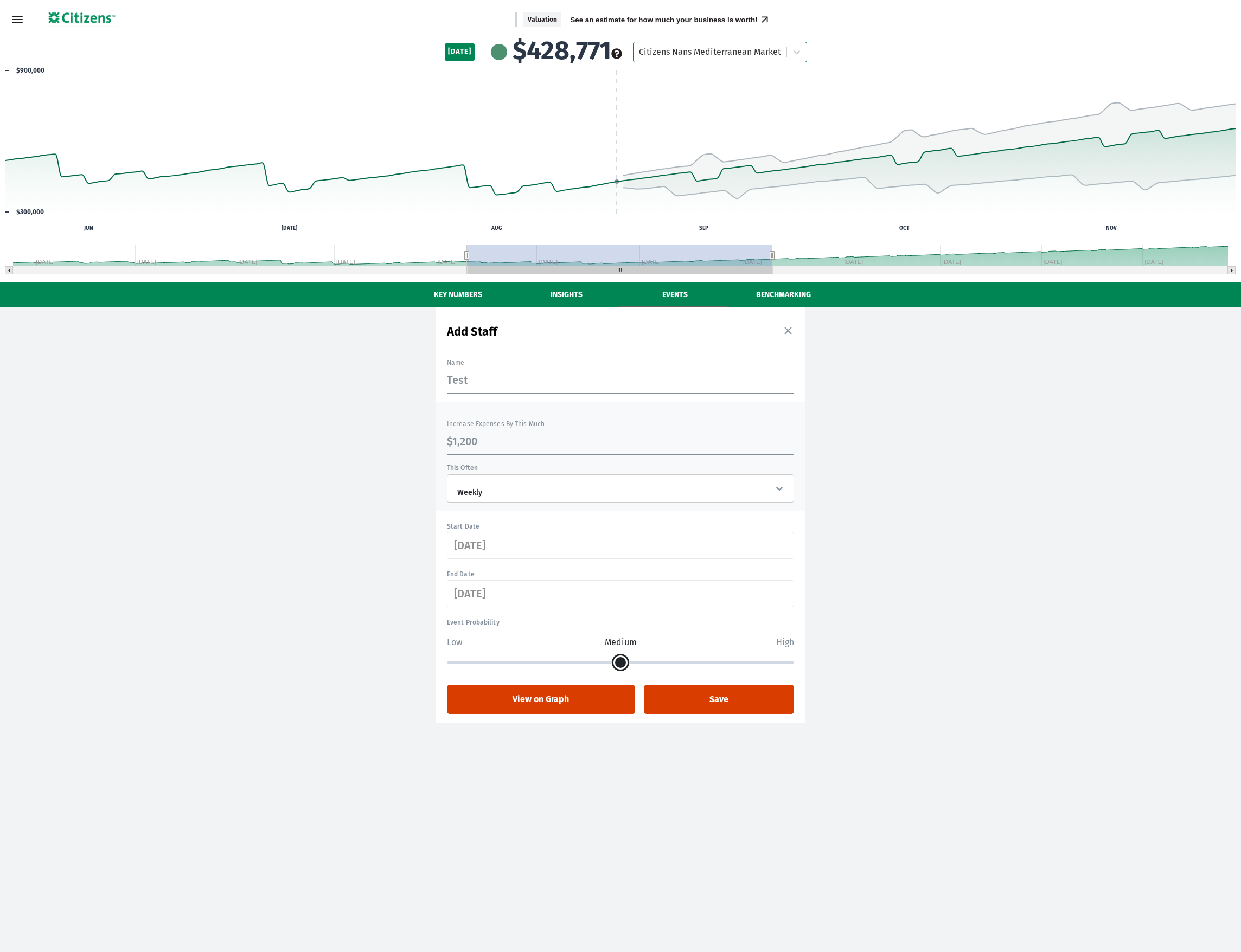
click at [454, 662] on input "range" at bounding box center [620, 662] width 347 height 2
type input "50"
drag, startPoint x: 454, startPoint y: 660, endPoint x: 474, endPoint y: 676, distance: 25.6
click at [454, 662] on input "range" at bounding box center [620, 662] width 347 height 2
click at [504, 697] on button "View on Graph" at bounding box center [540, 700] width 188 height 30
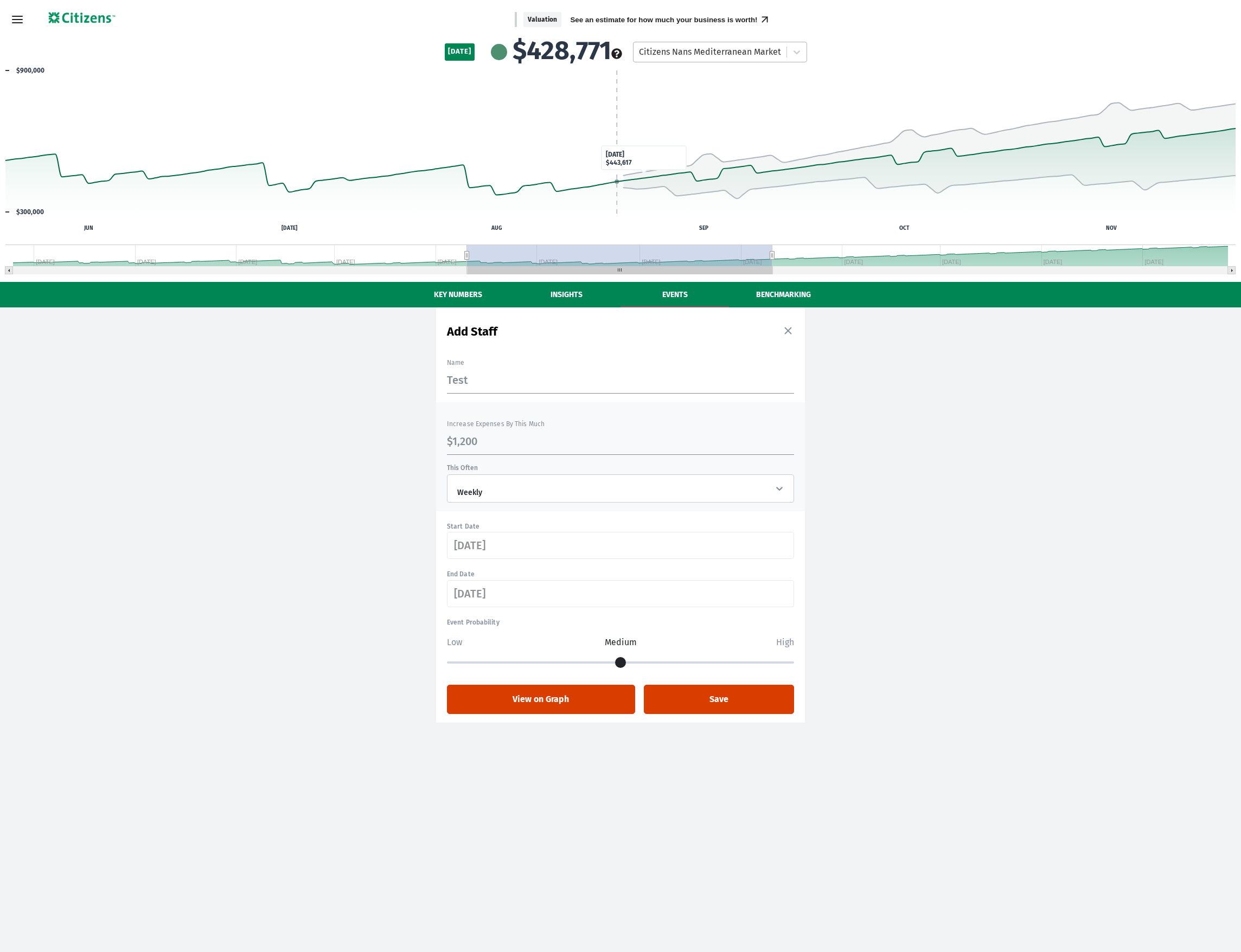
click at [668, 47] on div at bounding box center [710, 52] width 142 height 14
drag, startPoint x: 674, startPoint y: 82, endPoint x: 665, endPoint y: 106, distance: 25.6
click at [674, 82] on div "Citizens Nans Mediterranean Market" at bounding box center [720, 79] width 174 height 21
